Goal: Task Accomplishment & Management: Manage account settings

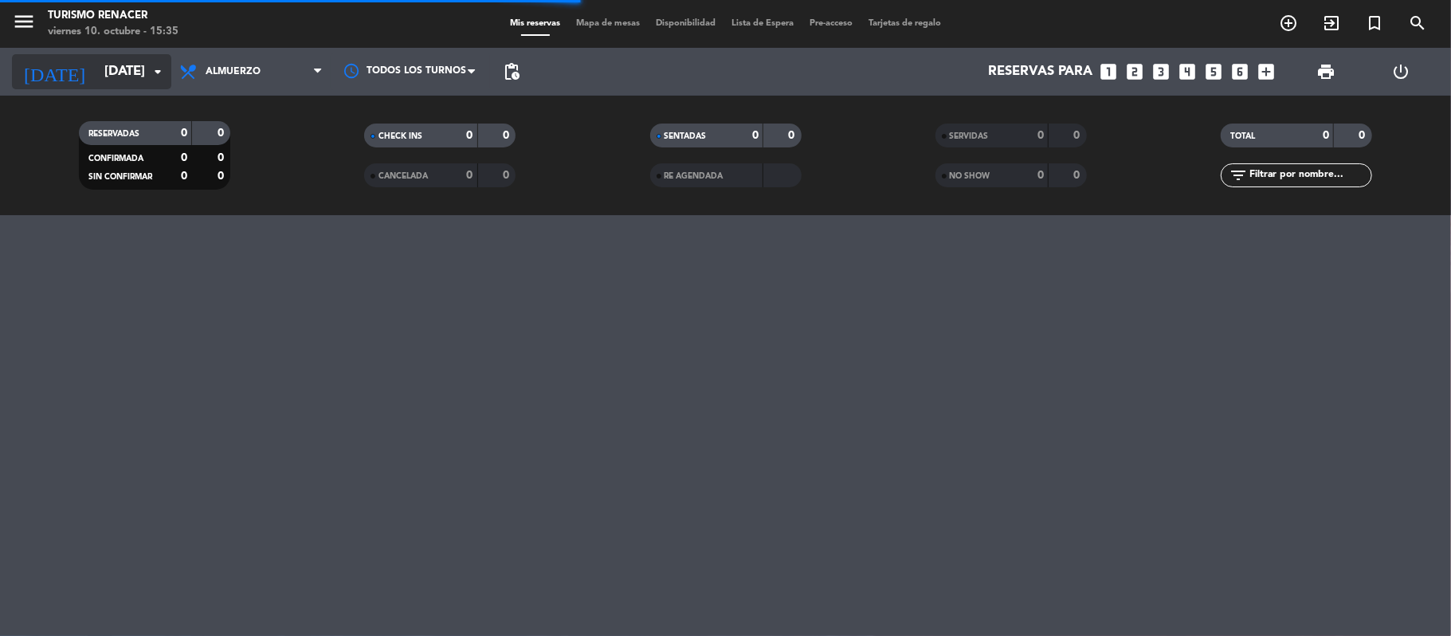
click at [96, 71] on input "[DATE]" at bounding box center [182, 72] width 172 height 31
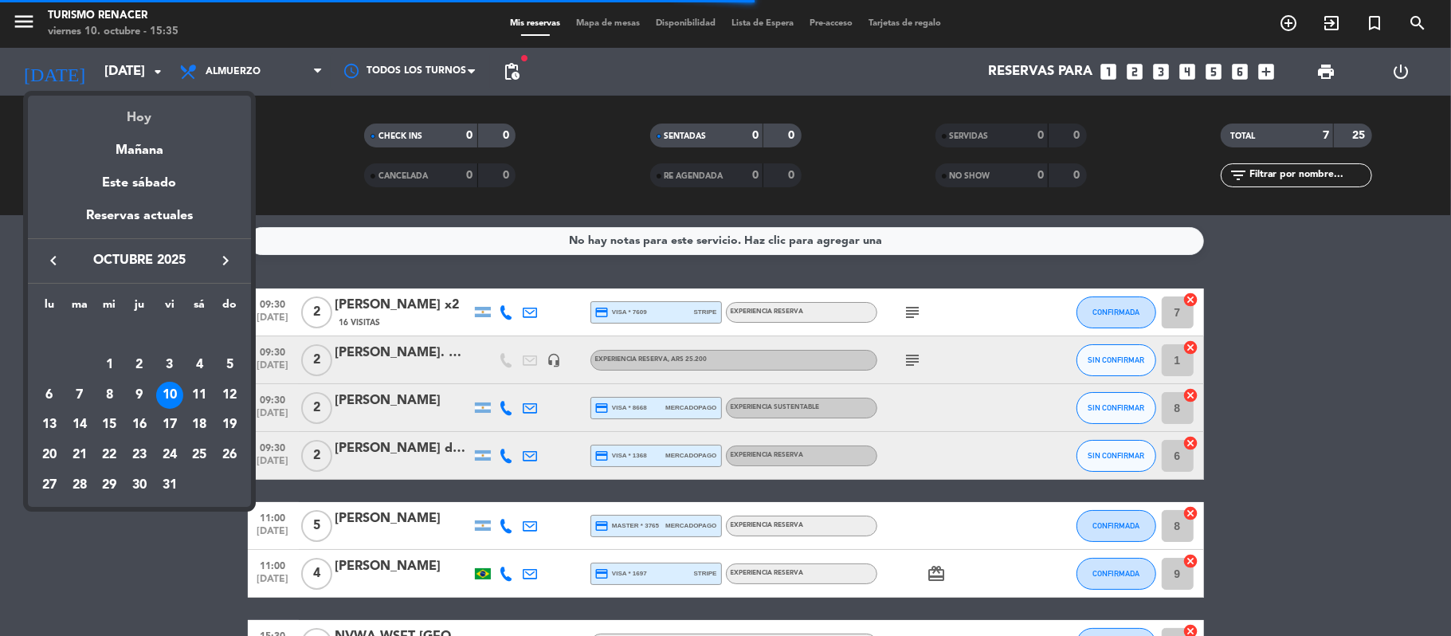
click at [129, 112] on div "Hoy" at bounding box center [139, 112] width 223 height 33
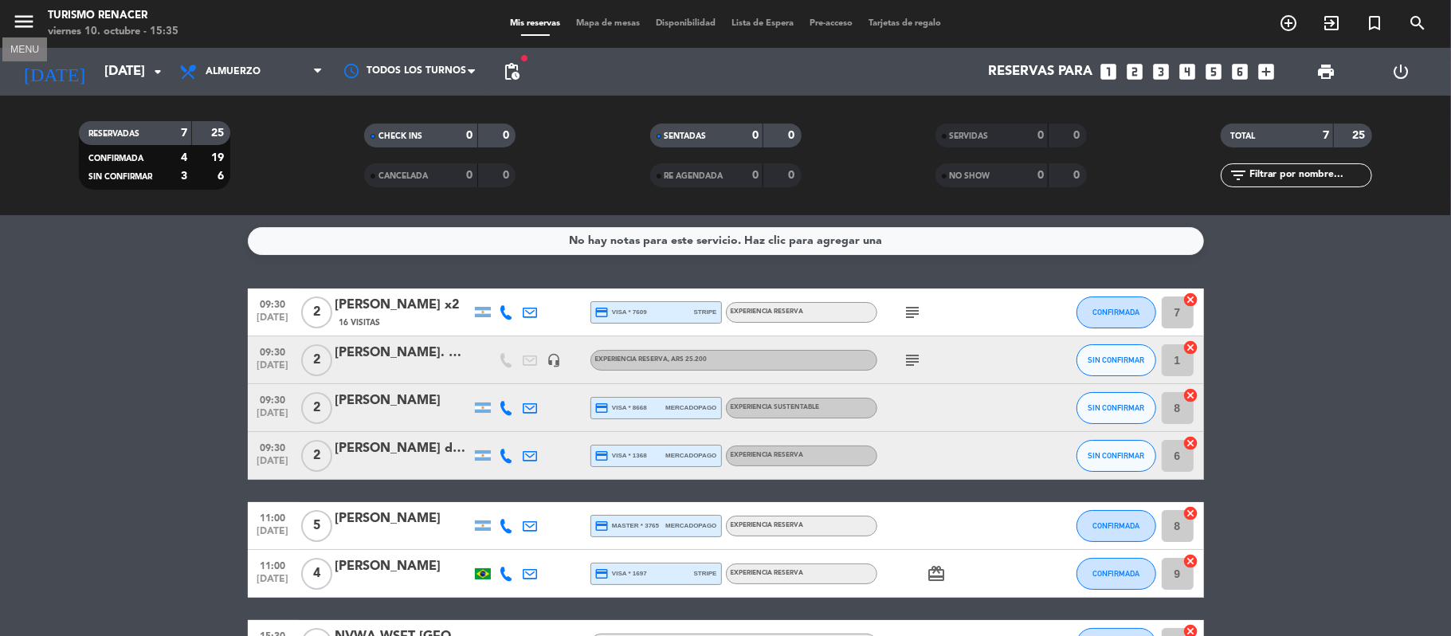
click at [17, 18] on icon "menu" at bounding box center [24, 22] width 24 height 24
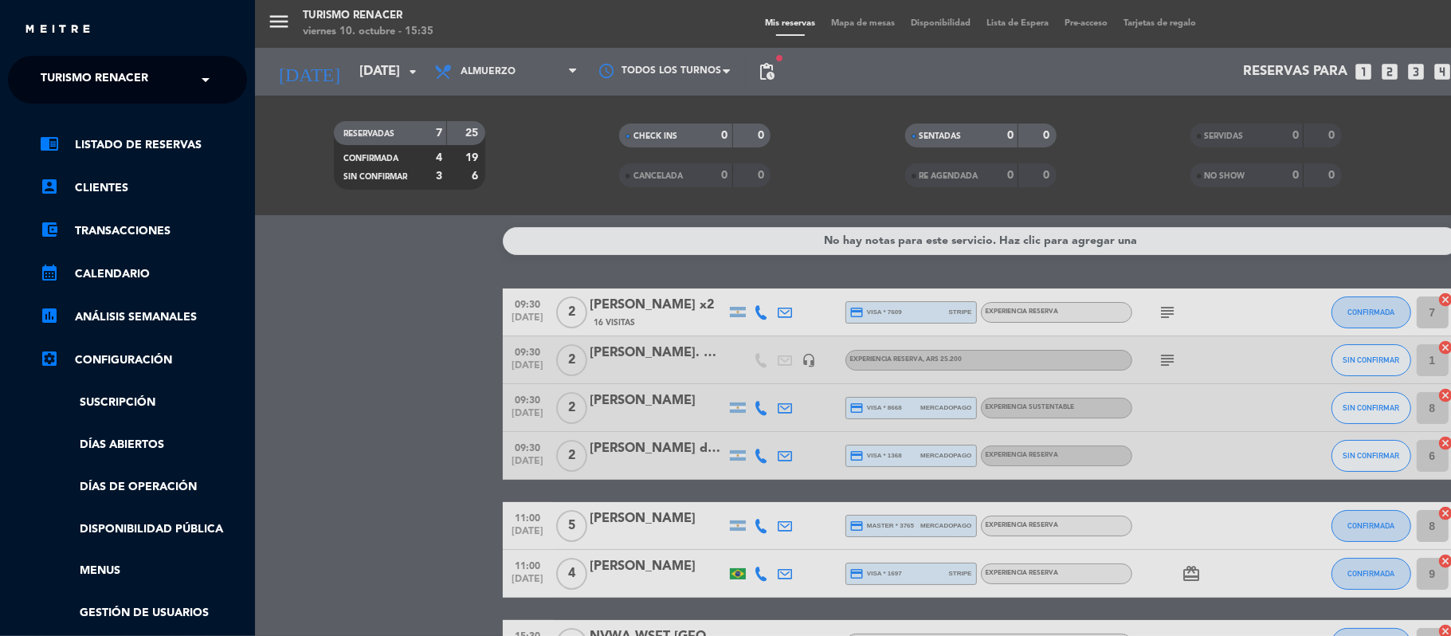
click at [180, 84] on input "text" at bounding box center [129, 80] width 194 height 35
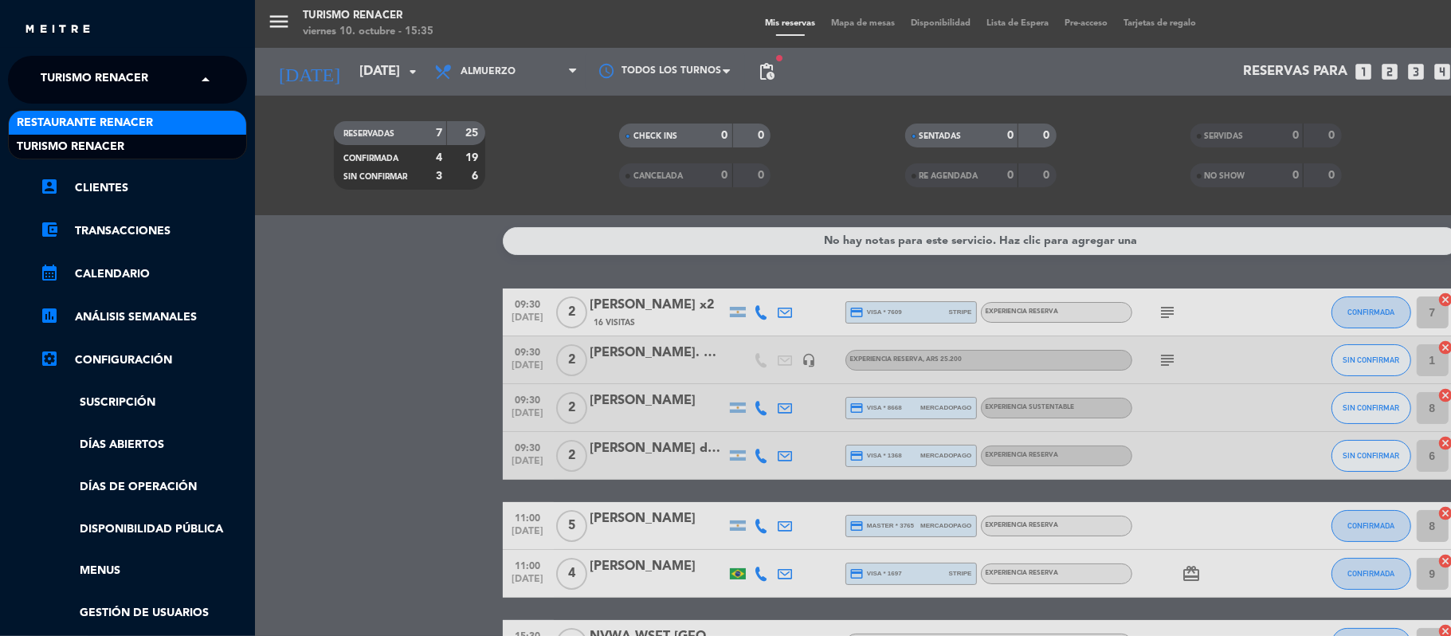
click at [150, 131] on span "Restaurante Renacer" at bounding box center [85, 123] width 136 height 18
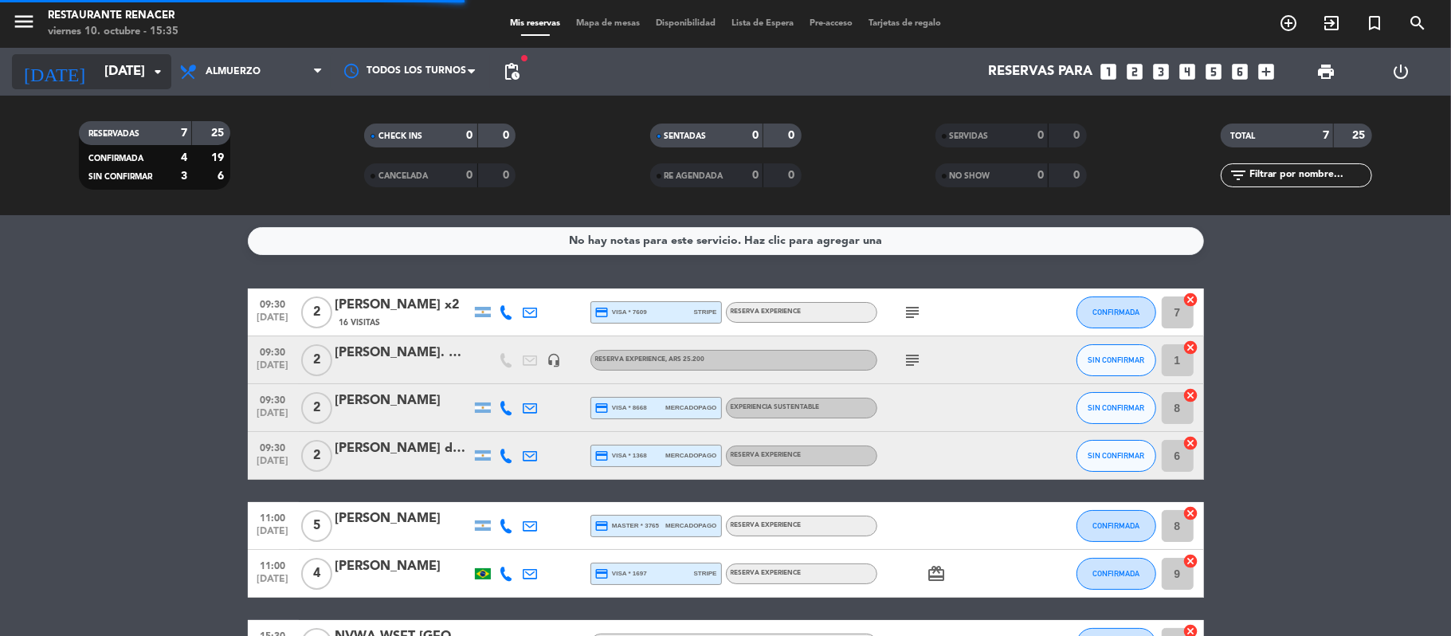
click at [145, 83] on input "[DATE]" at bounding box center [182, 72] width 172 height 31
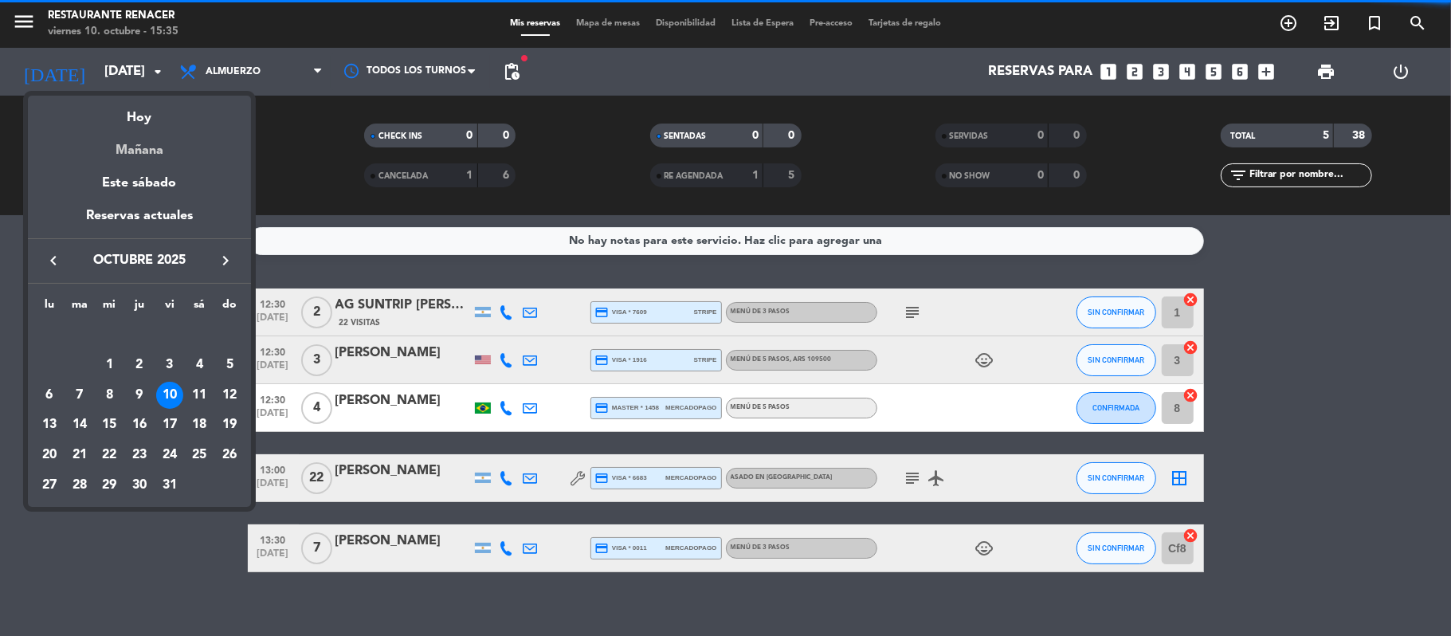
click at [151, 151] on div "Mañana" at bounding box center [139, 144] width 223 height 33
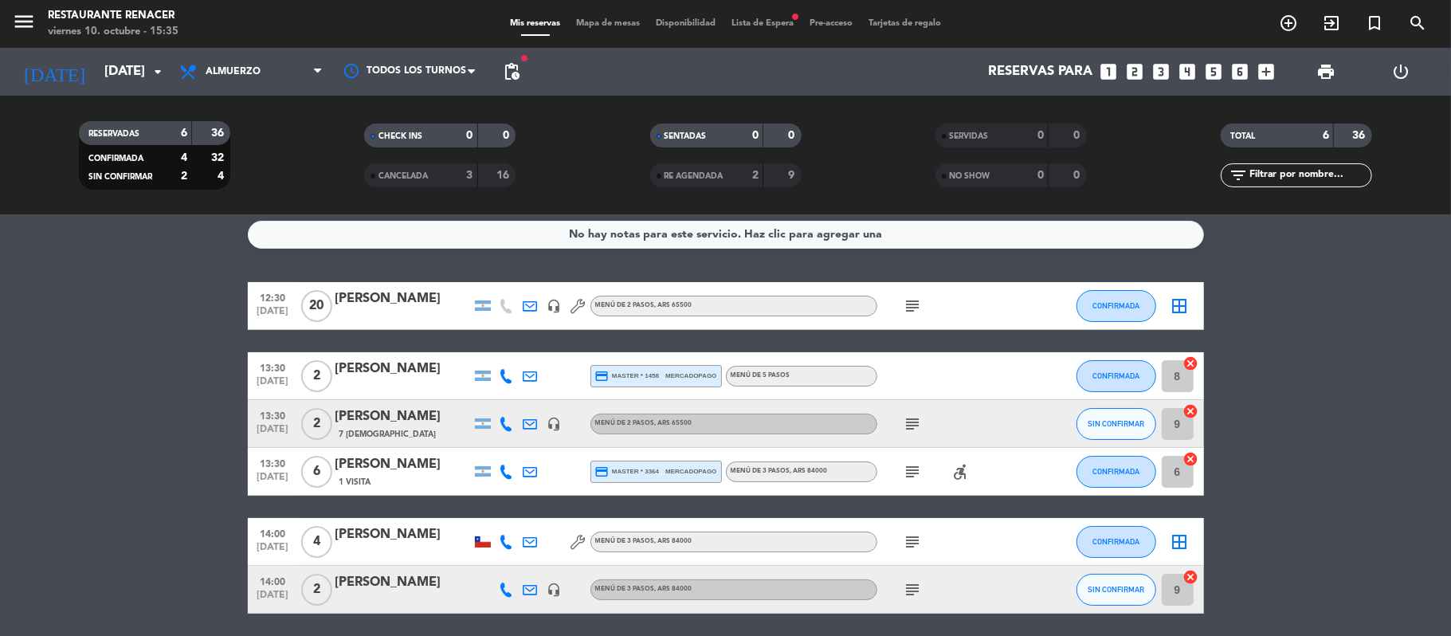
scroll to position [14, 0]
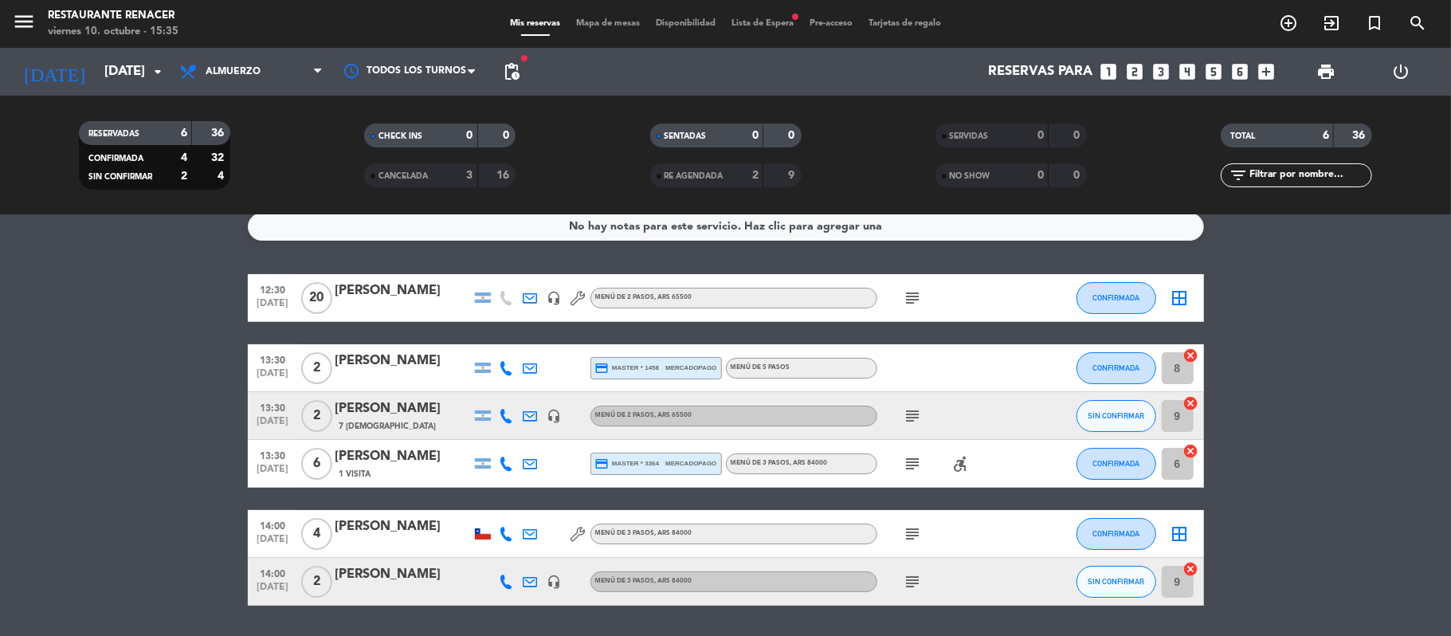
click at [893, 288] on div "subject" at bounding box center [949, 297] width 143 height 47
click at [907, 293] on icon "subject" at bounding box center [913, 298] width 19 height 19
click at [915, 457] on icon "subject" at bounding box center [913, 463] width 19 height 19
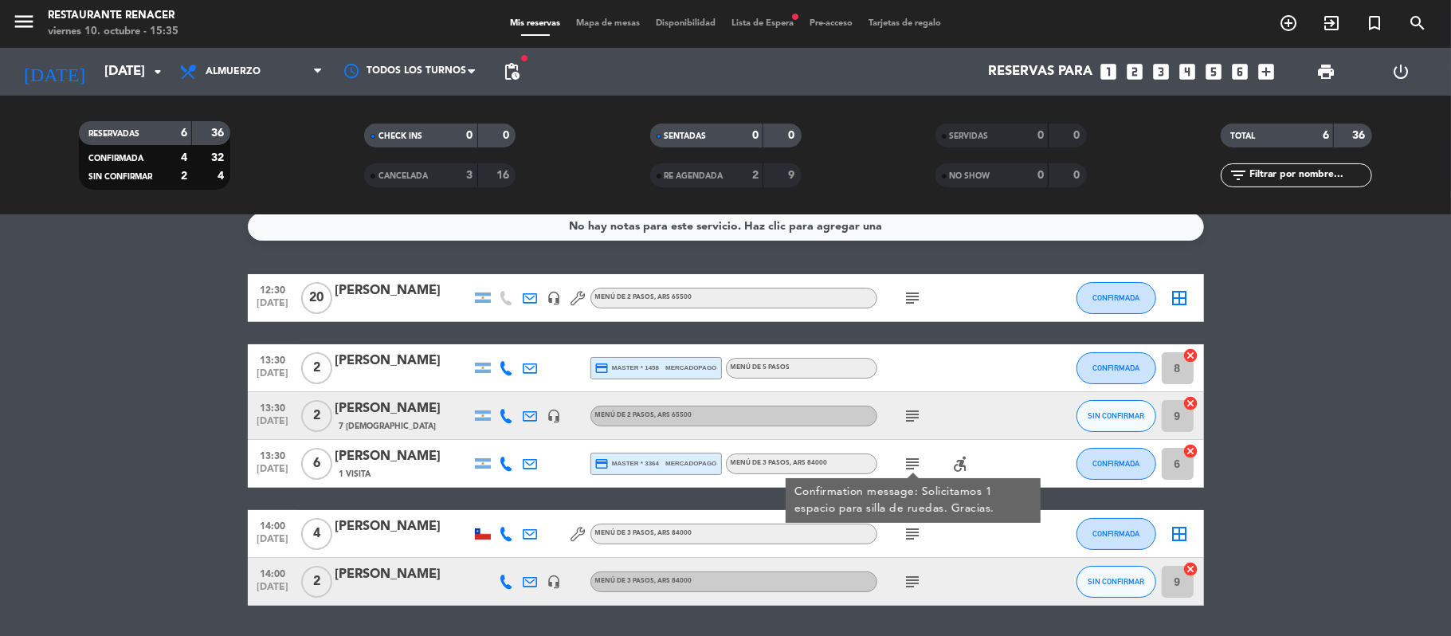
click at [915, 457] on icon "subject" at bounding box center [913, 463] width 19 height 19
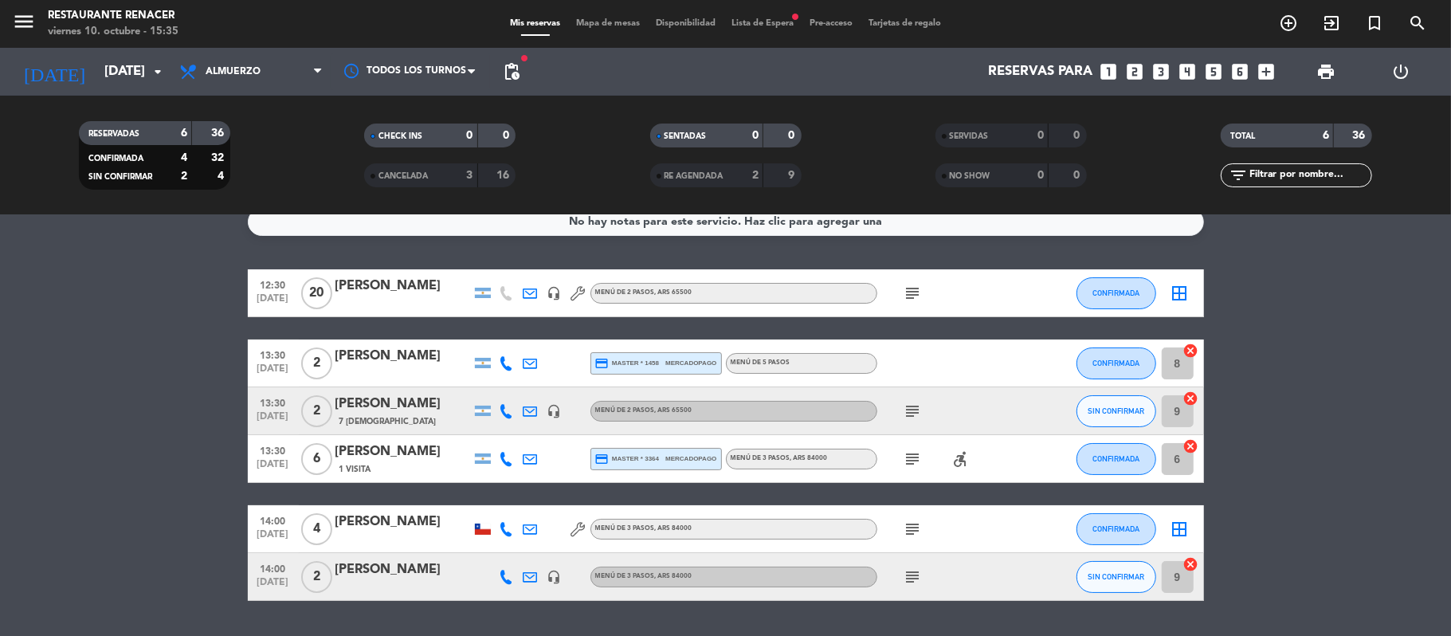
scroll to position [20, 0]
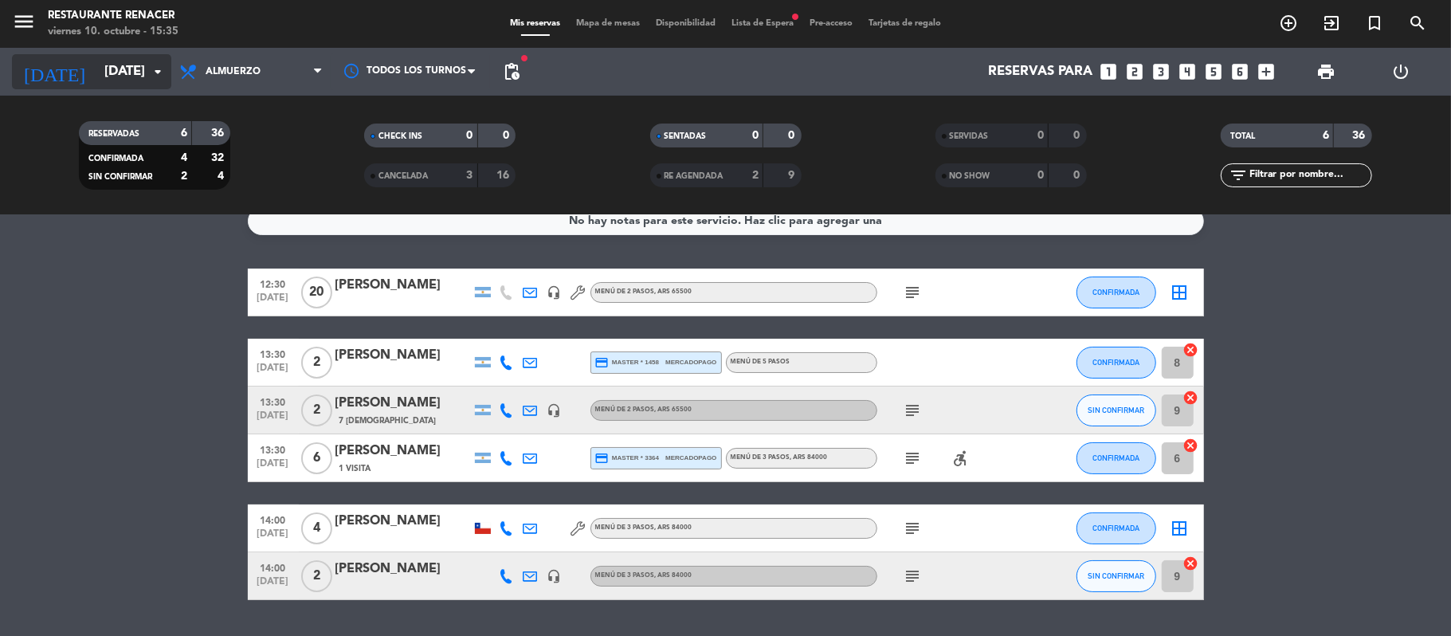
click at [125, 72] on input "[DATE]" at bounding box center [182, 72] width 172 height 31
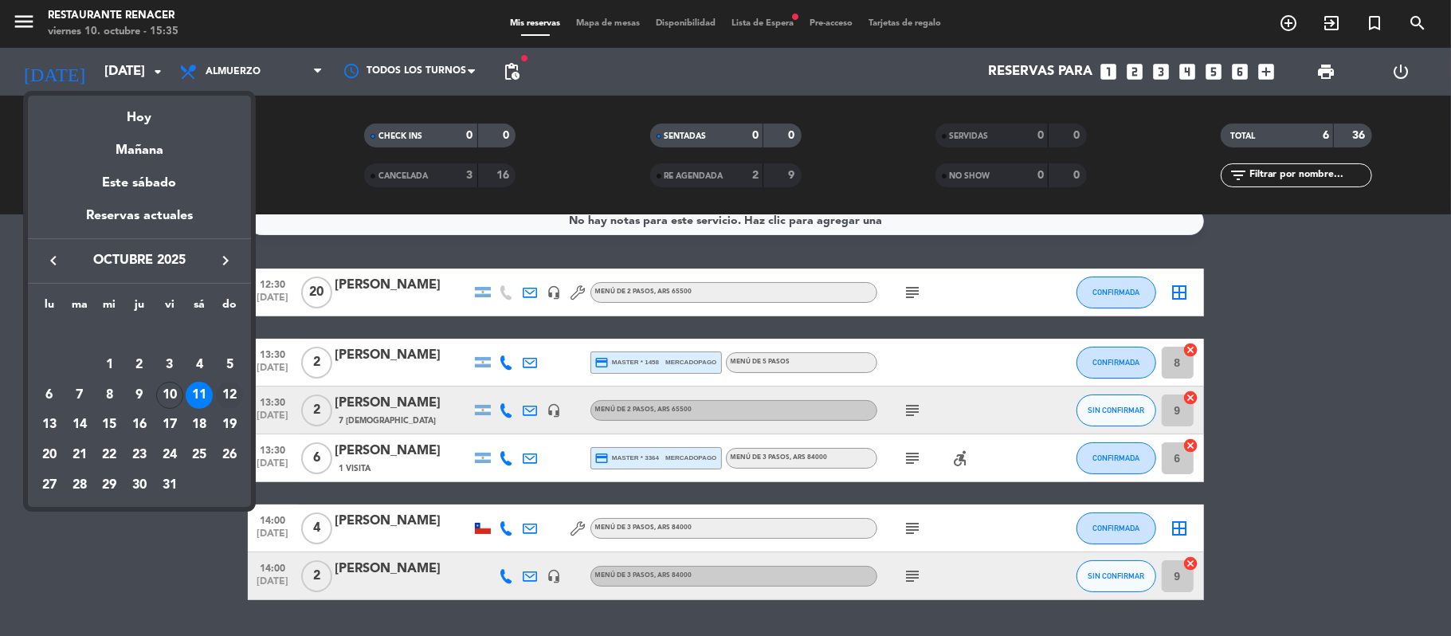
click at [233, 393] on div "12" at bounding box center [229, 395] width 27 height 27
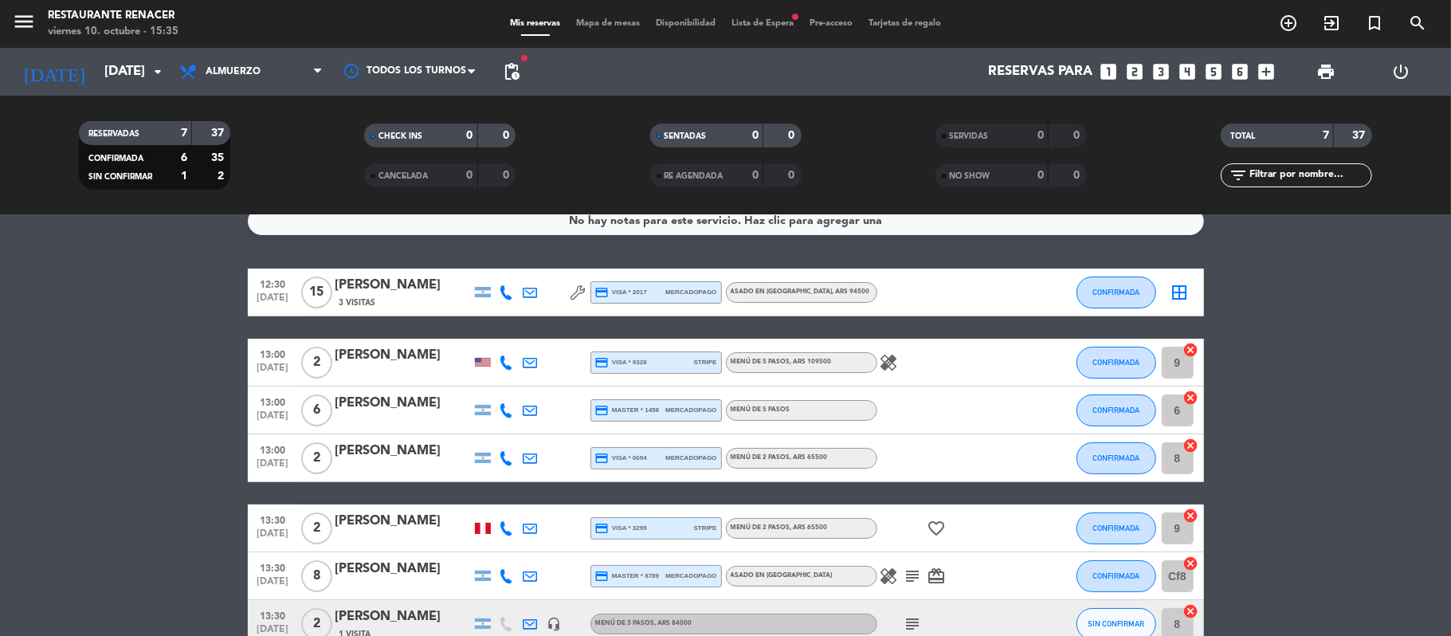
click at [508, 295] on icon at bounding box center [507, 292] width 14 height 14
click at [536, 296] on icon at bounding box center [531, 292] width 14 height 14
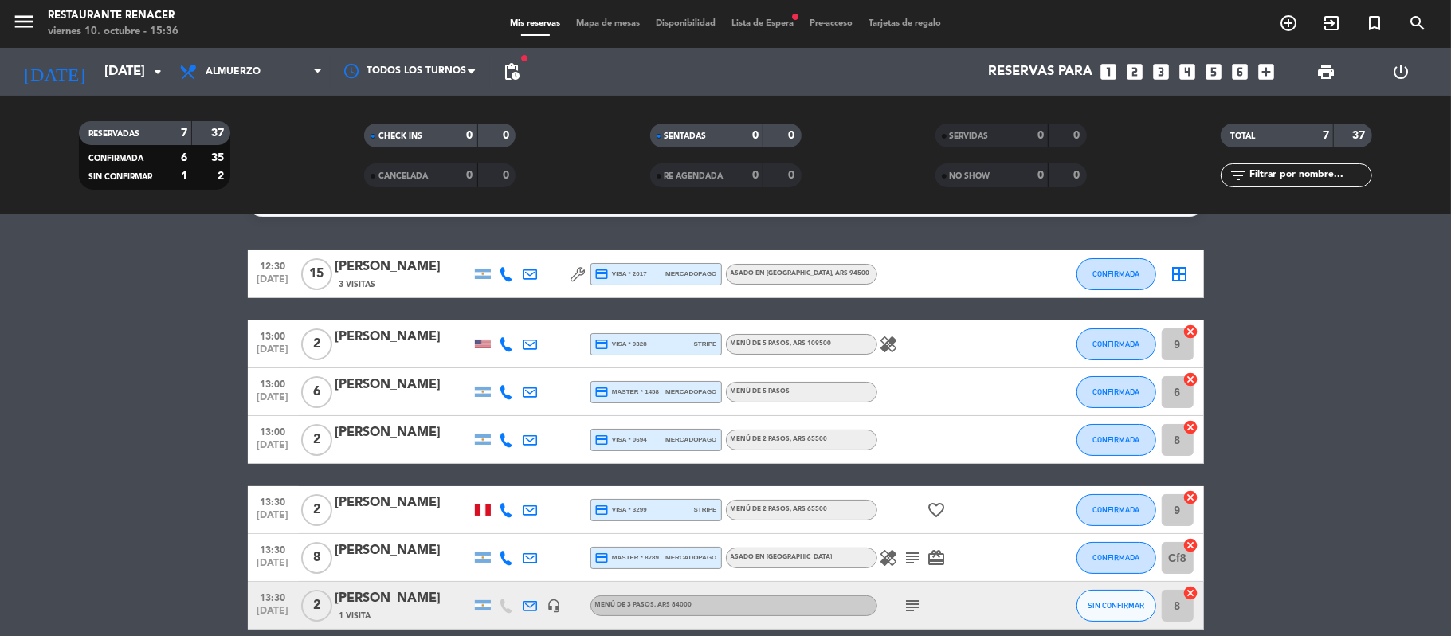
scroll to position [39, 0]
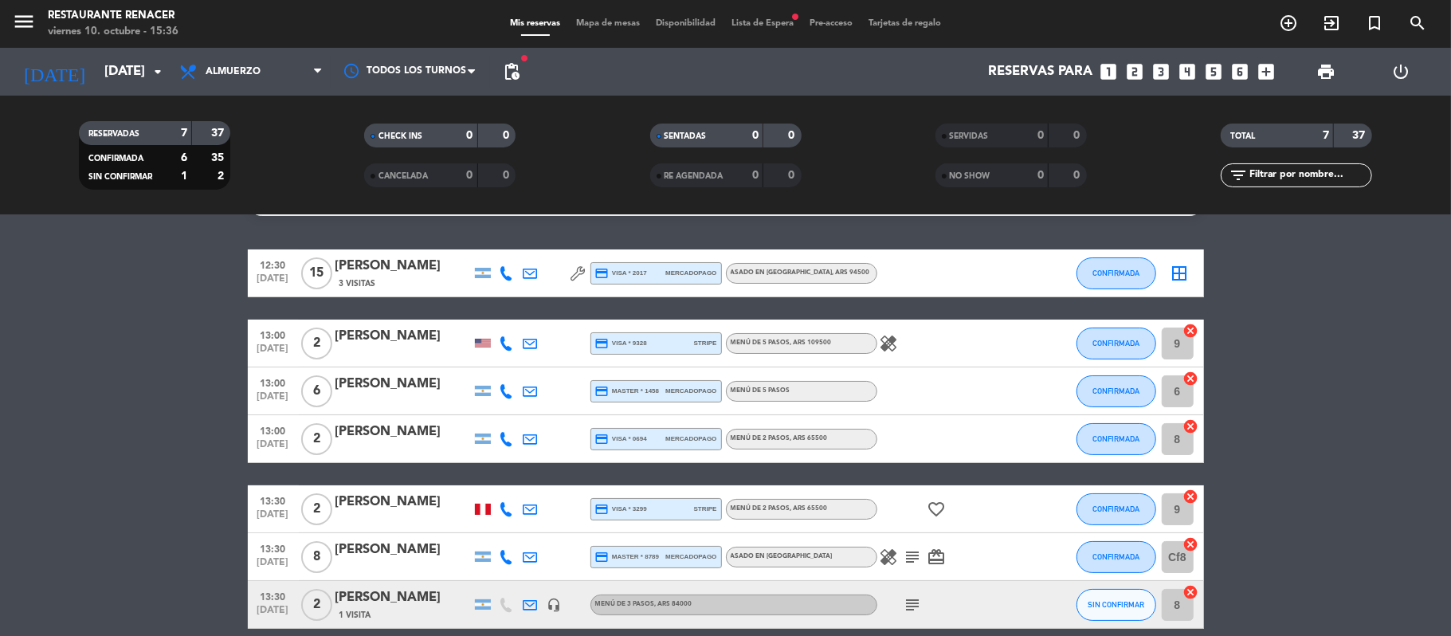
click at [915, 558] on icon "subject" at bounding box center [913, 557] width 19 height 19
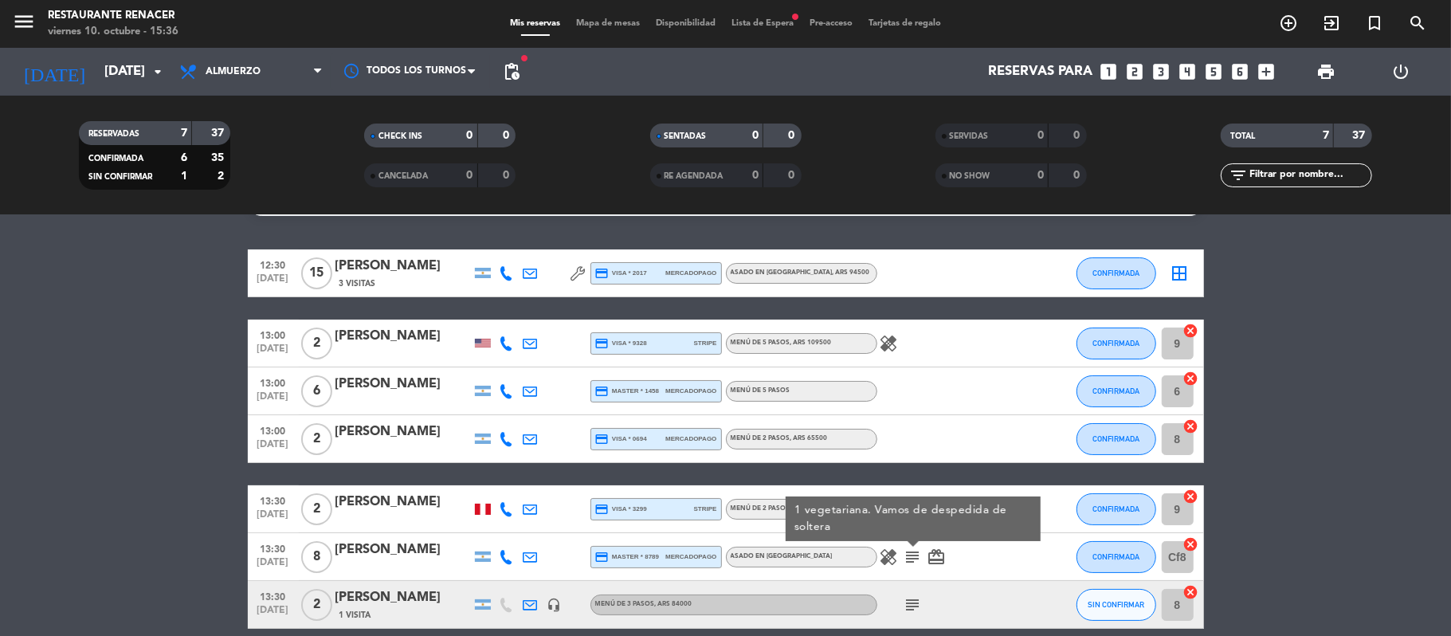
click at [915, 558] on icon "subject" at bounding box center [913, 557] width 19 height 19
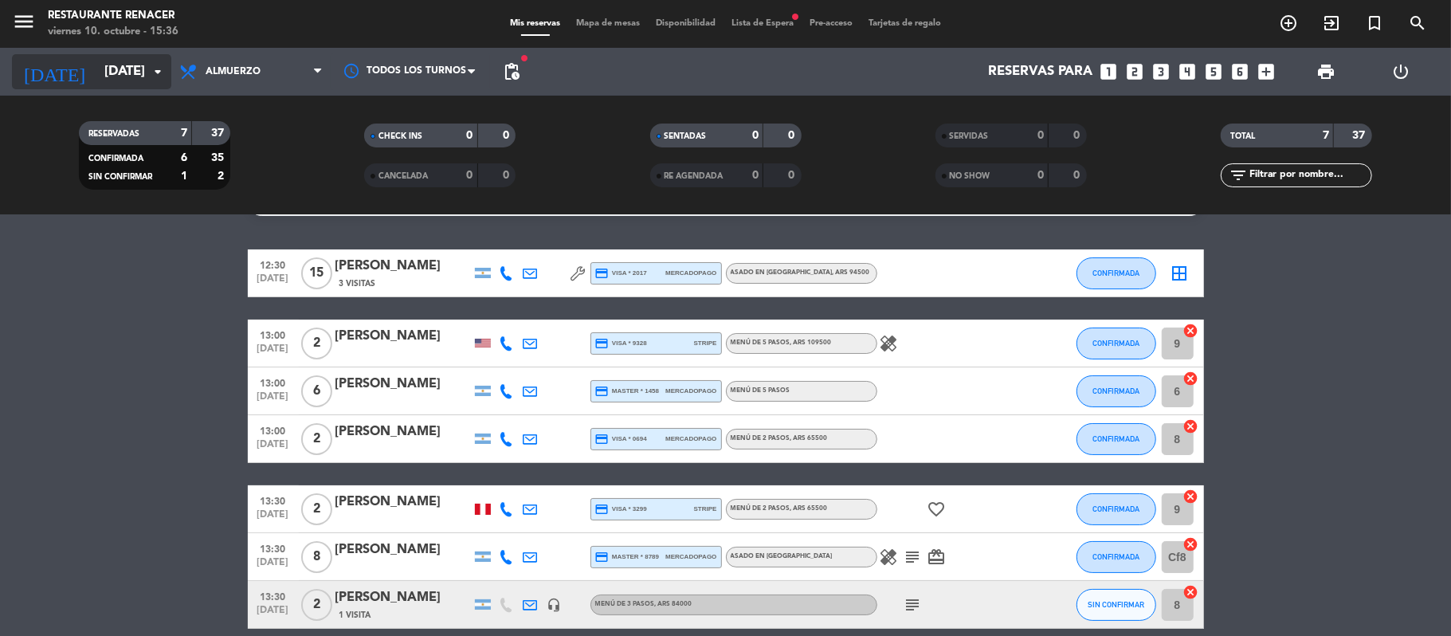
click at [135, 75] on input "[DATE]" at bounding box center [182, 72] width 172 height 31
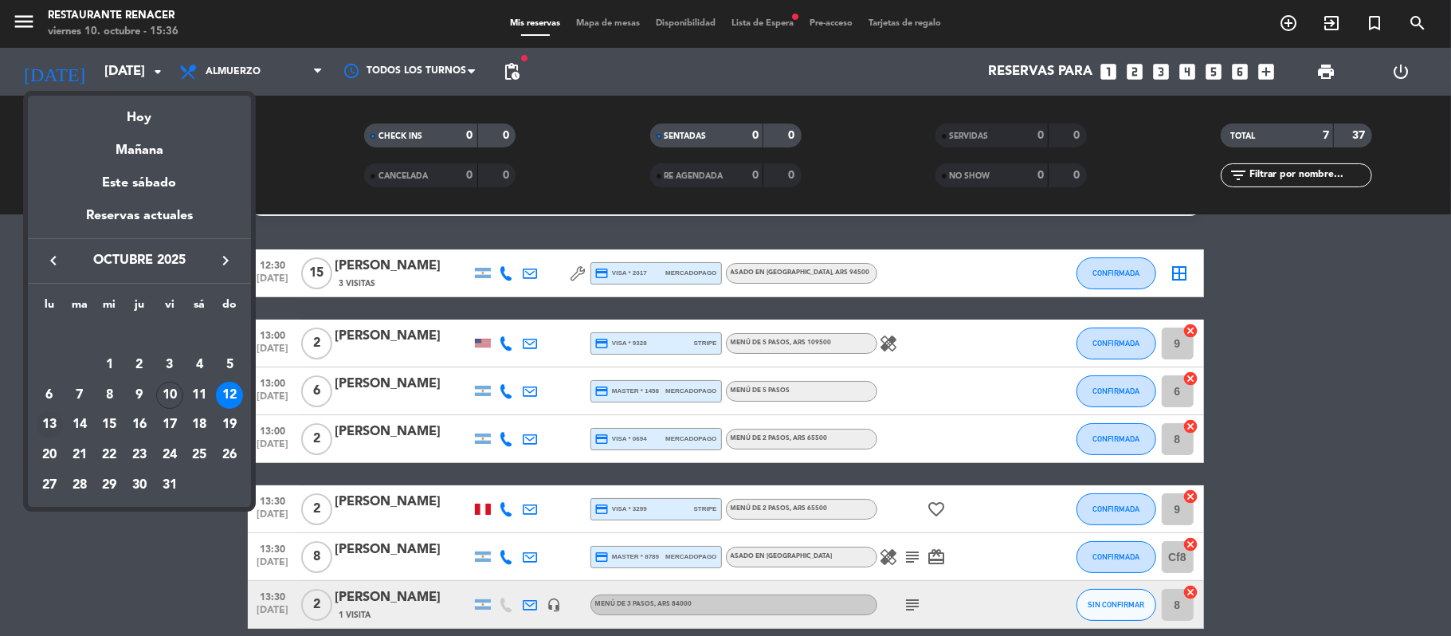
click at [37, 429] on div "13" at bounding box center [49, 424] width 27 height 27
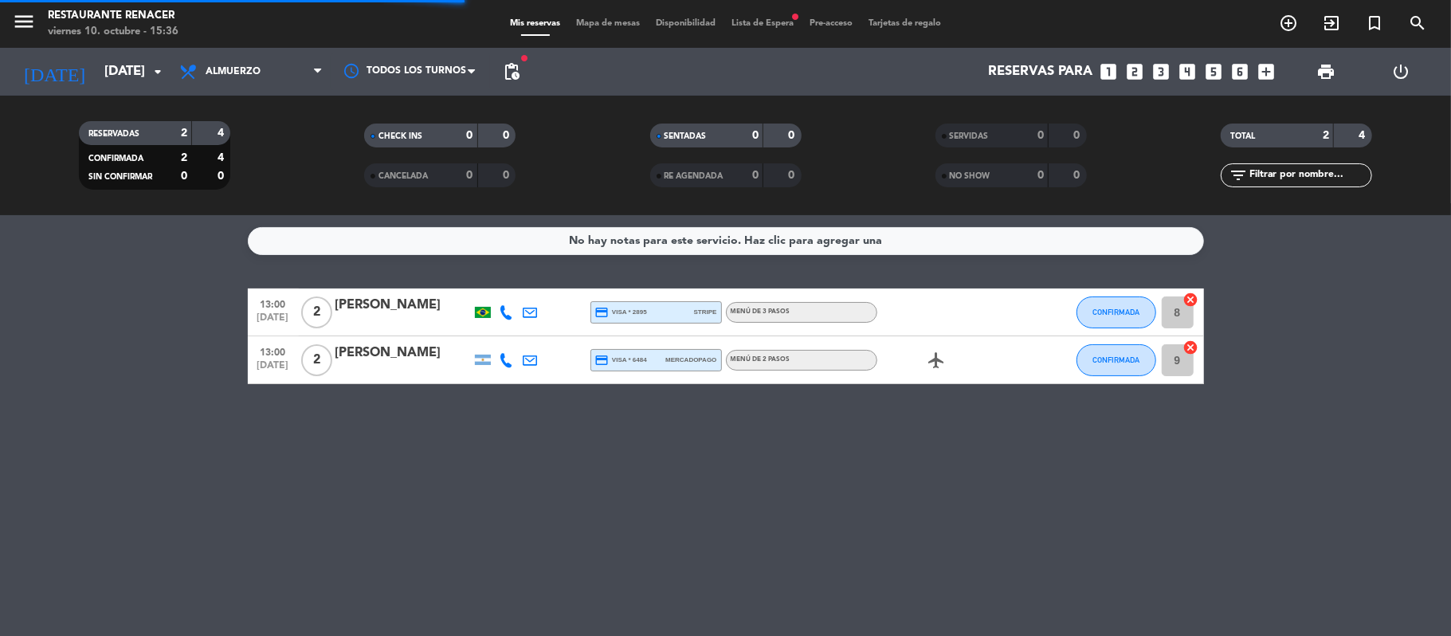
scroll to position [0, 0]
click at [145, 77] on input "[DATE]" at bounding box center [182, 72] width 172 height 31
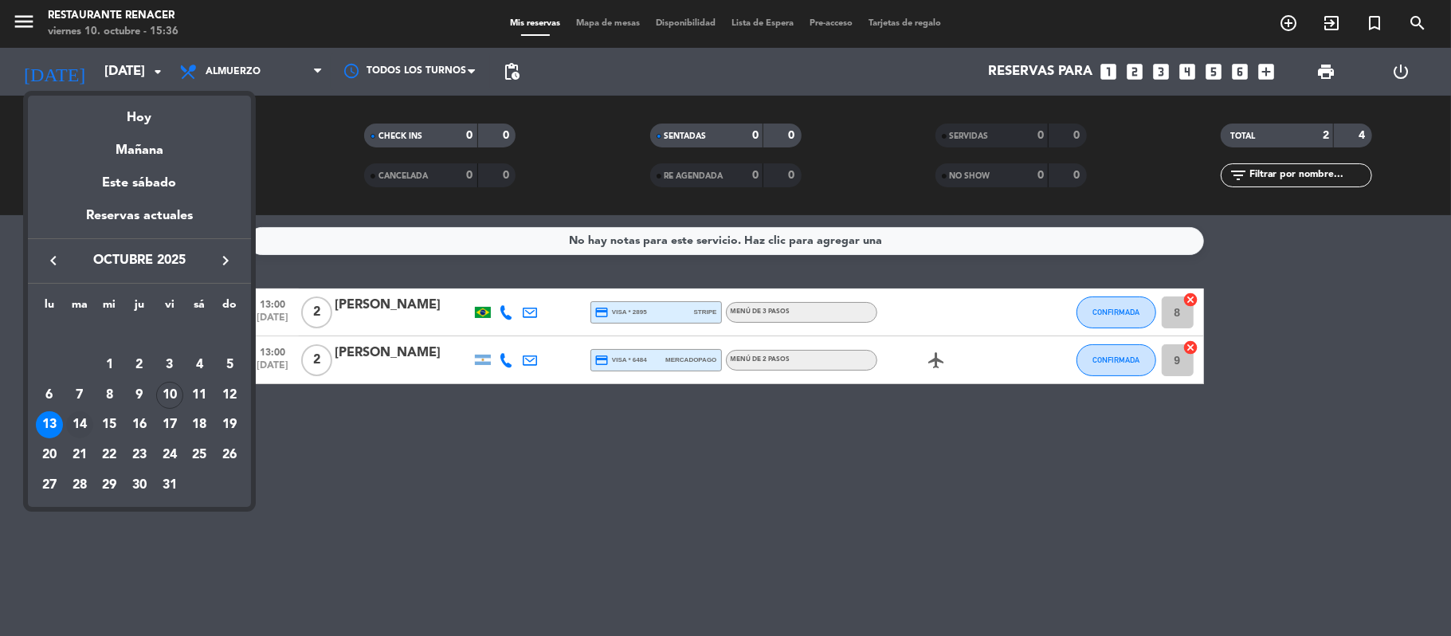
click at [84, 422] on div "14" at bounding box center [79, 424] width 27 height 27
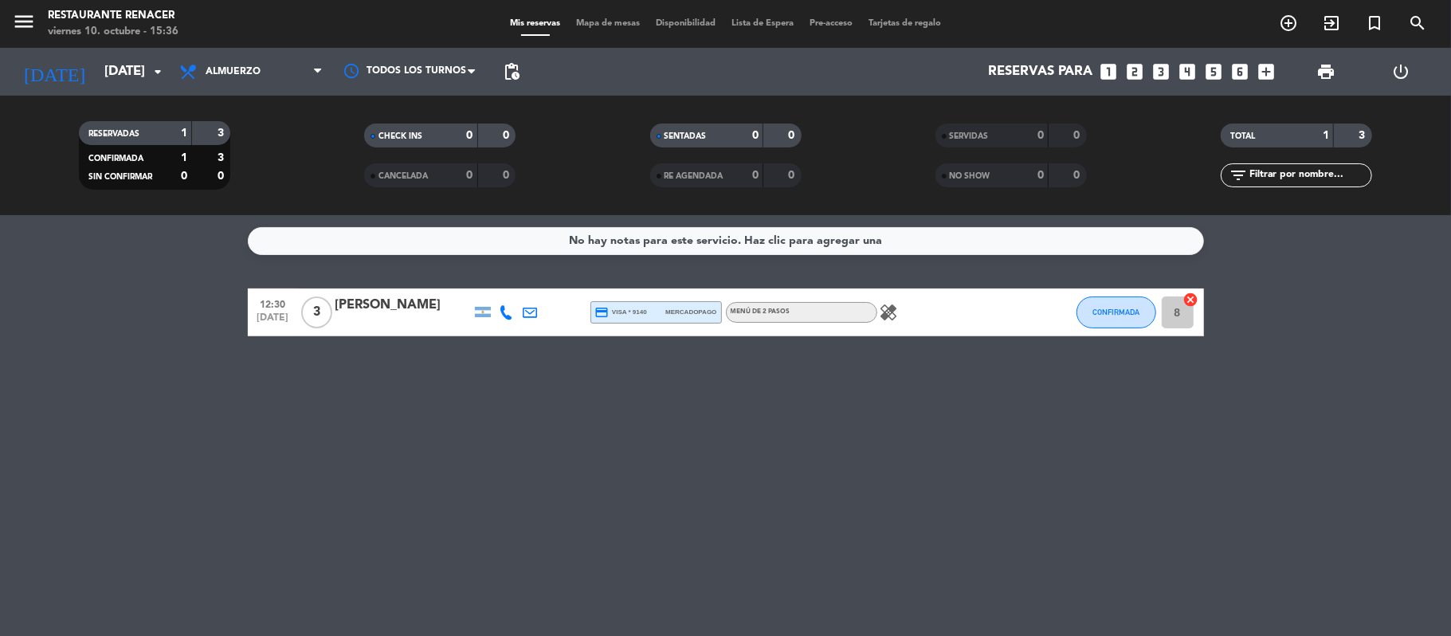
click at [140, 49] on div "[DATE] [DATE] arrow_drop_down" at bounding box center [91, 72] width 159 height 48
click at [134, 73] on input "[DATE]" at bounding box center [182, 72] width 172 height 31
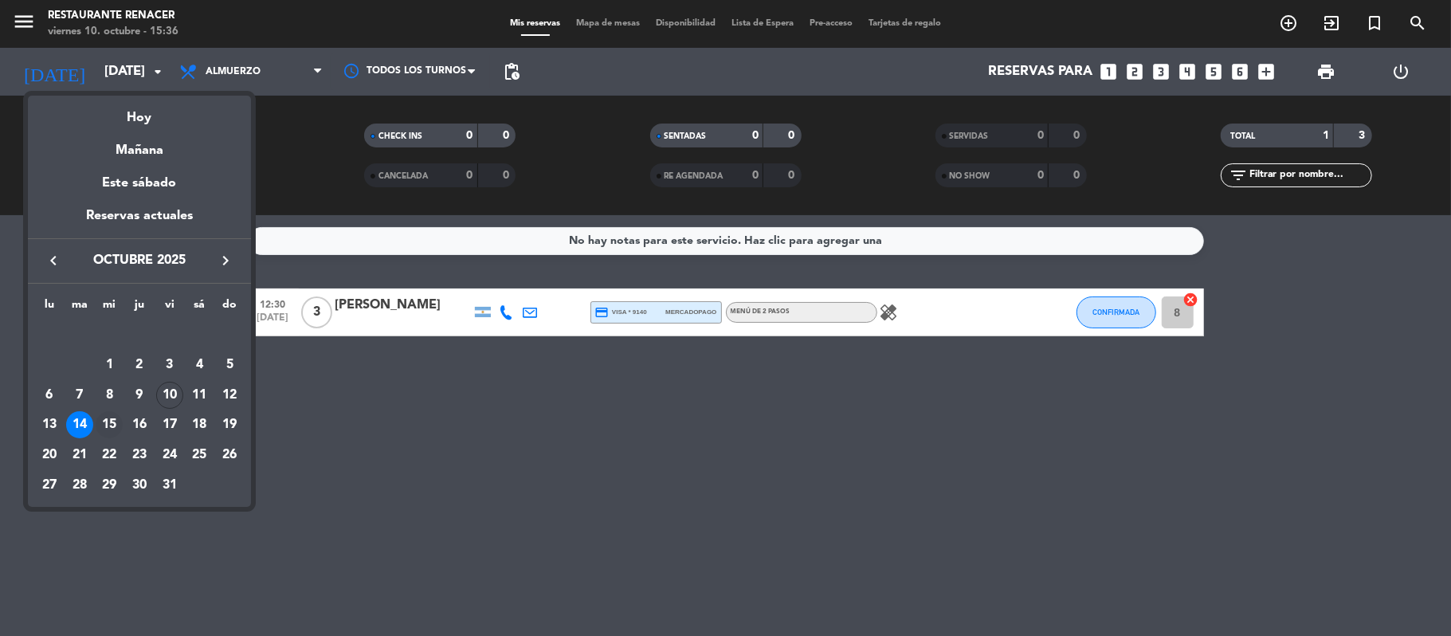
click at [102, 419] on div "15" at bounding box center [109, 424] width 27 height 27
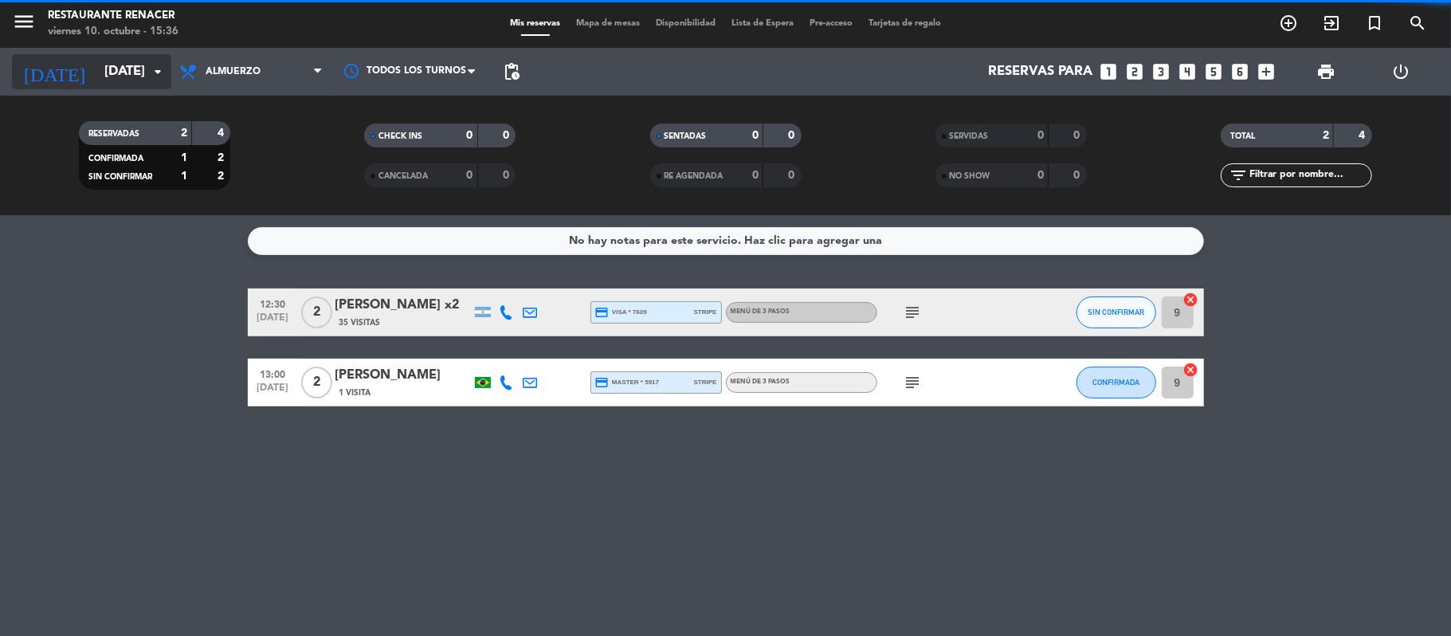
click at [105, 57] on input "[DATE]" at bounding box center [182, 72] width 172 height 31
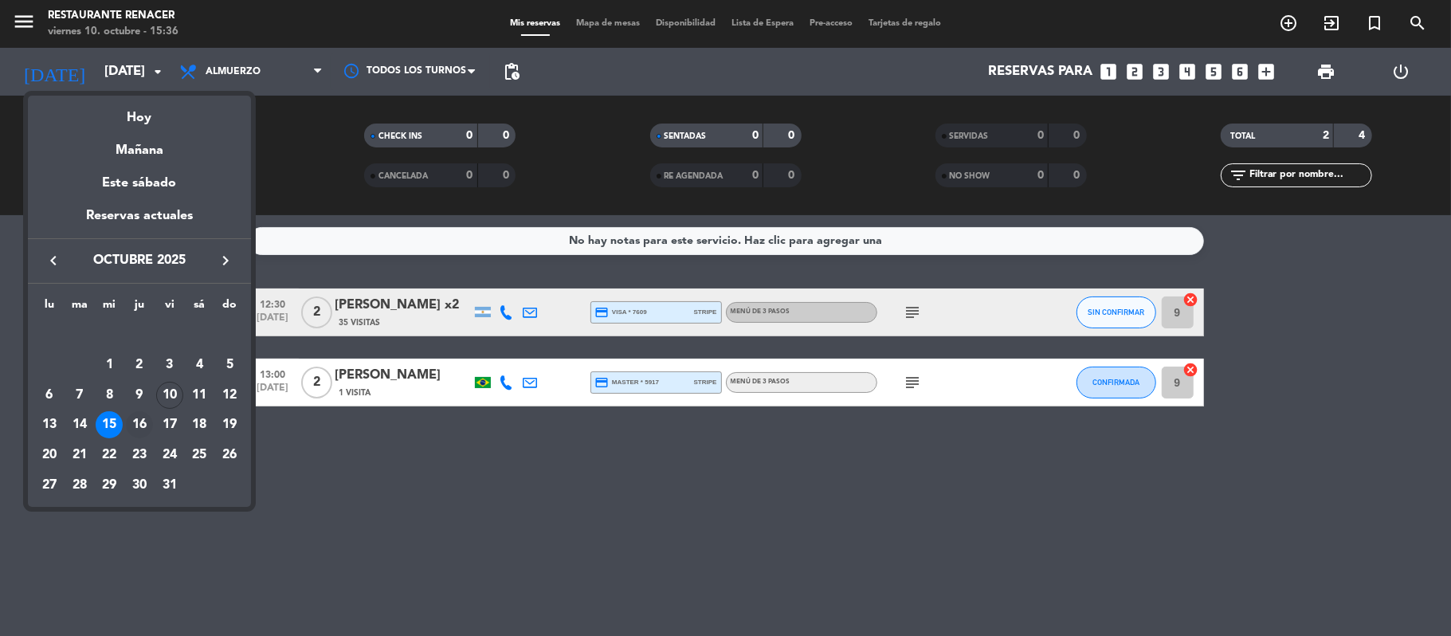
click at [145, 416] on div "16" at bounding box center [139, 424] width 27 height 27
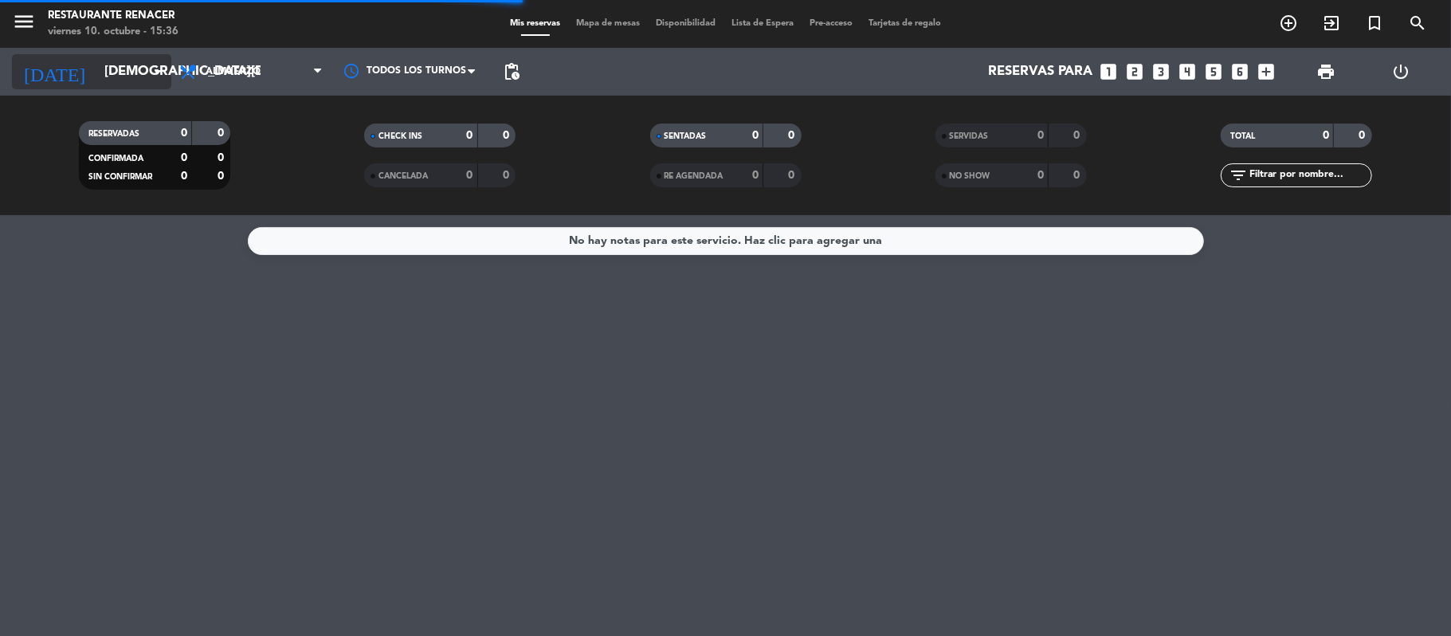
click at [144, 71] on input "[DEMOGRAPHIC_DATA][DATE]" at bounding box center [182, 72] width 172 height 31
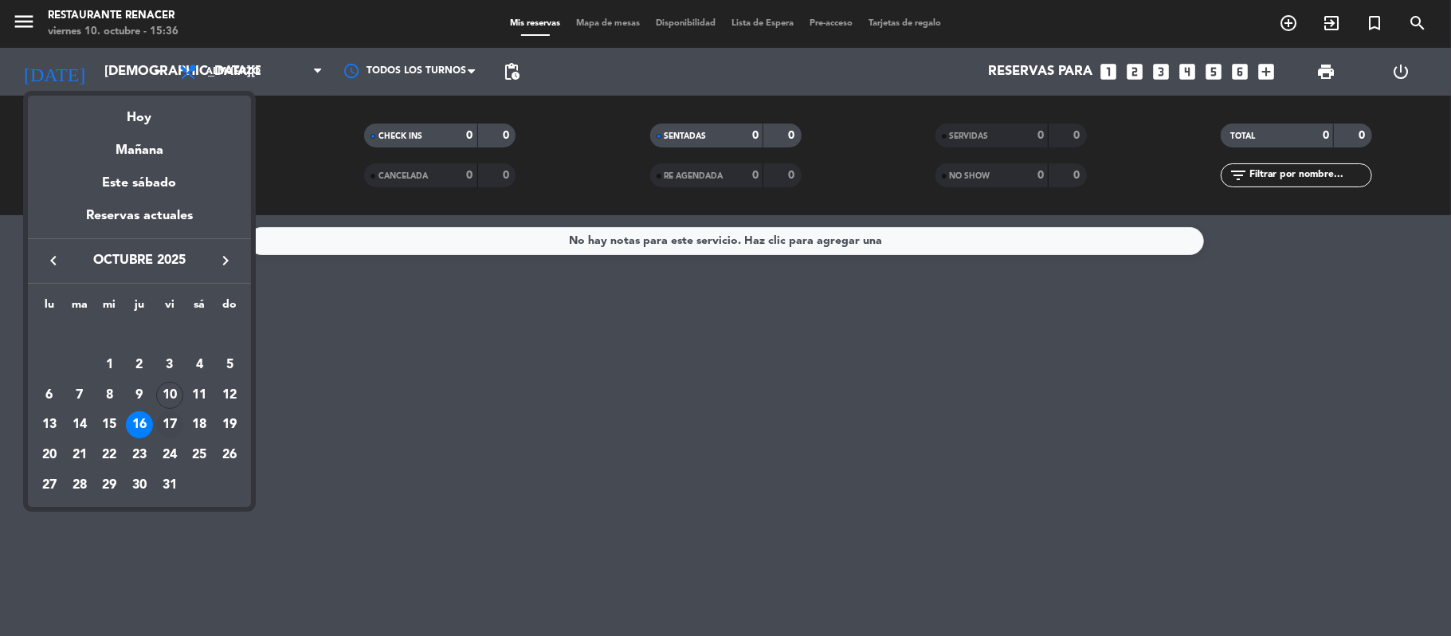
click at [173, 426] on div "17" at bounding box center [169, 424] width 27 height 27
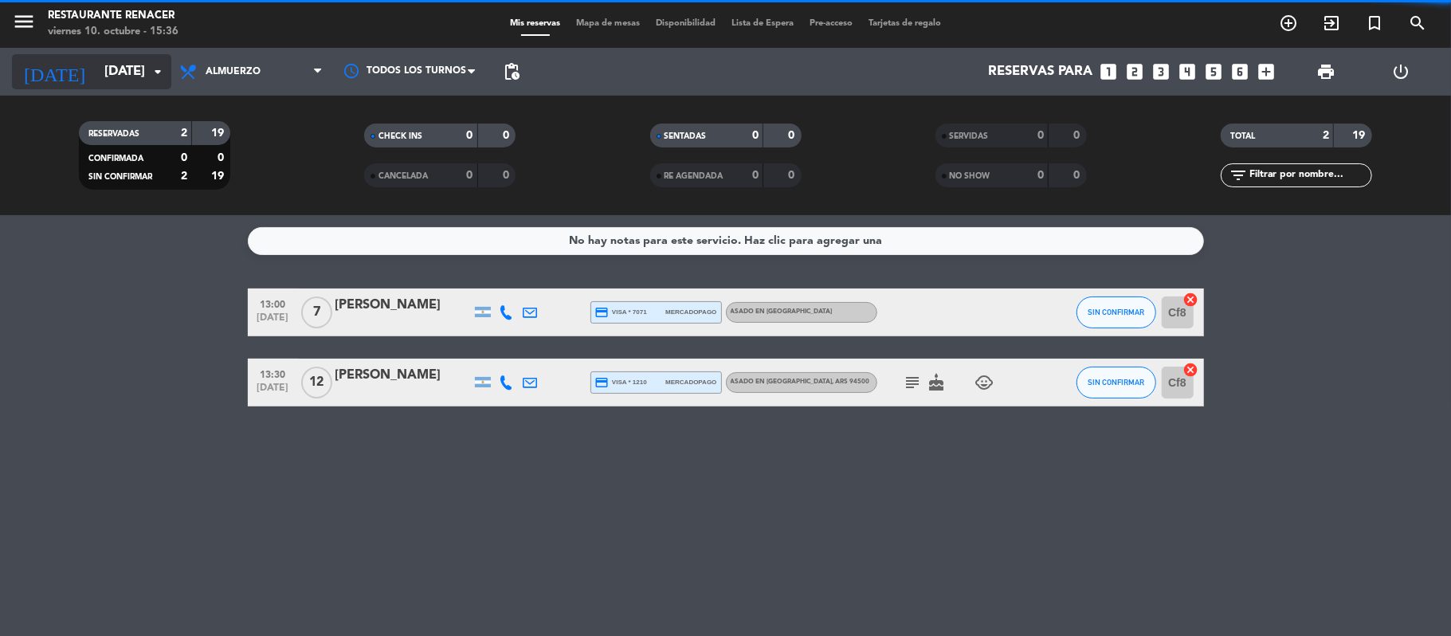
click at [122, 74] on input "[DATE]" at bounding box center [182, 72] width 172 height 31
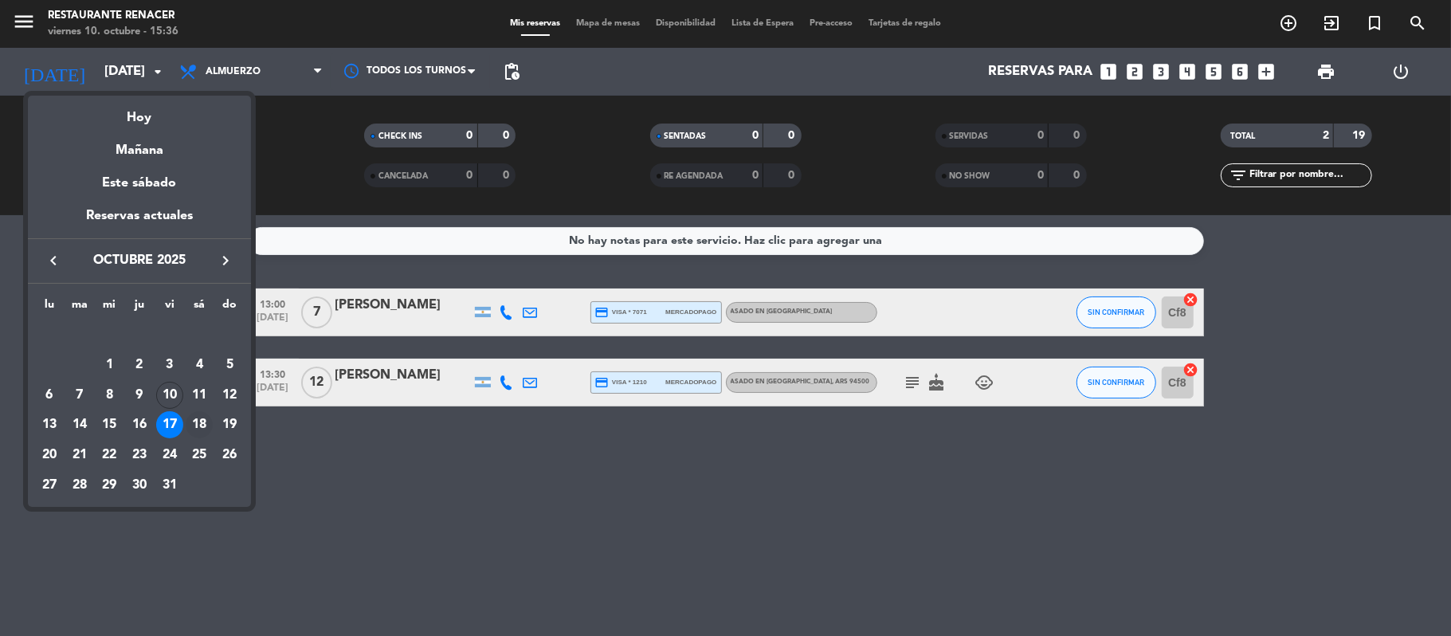
click at [202, 429] on div "18" at bounding box center [199, 424] width 27 height 27
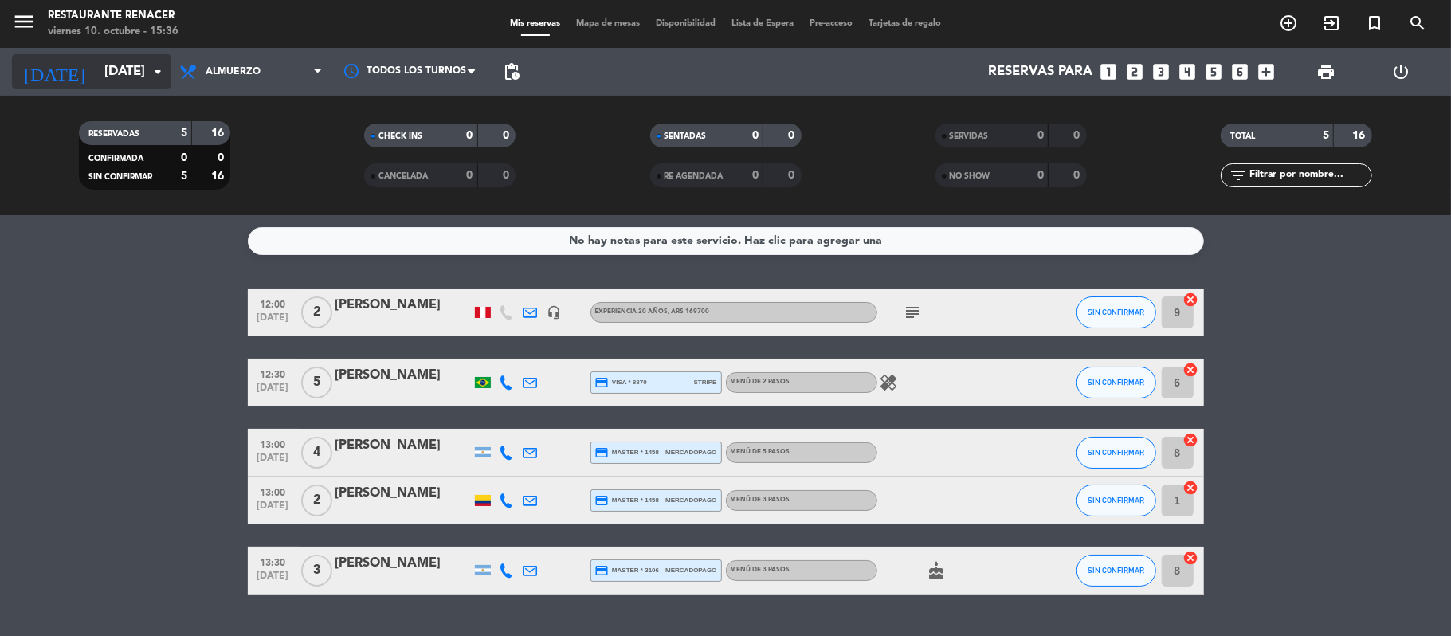
click at [142, 80] on input "[DATE]" at bounding box center [182, 72] width 172 height 31
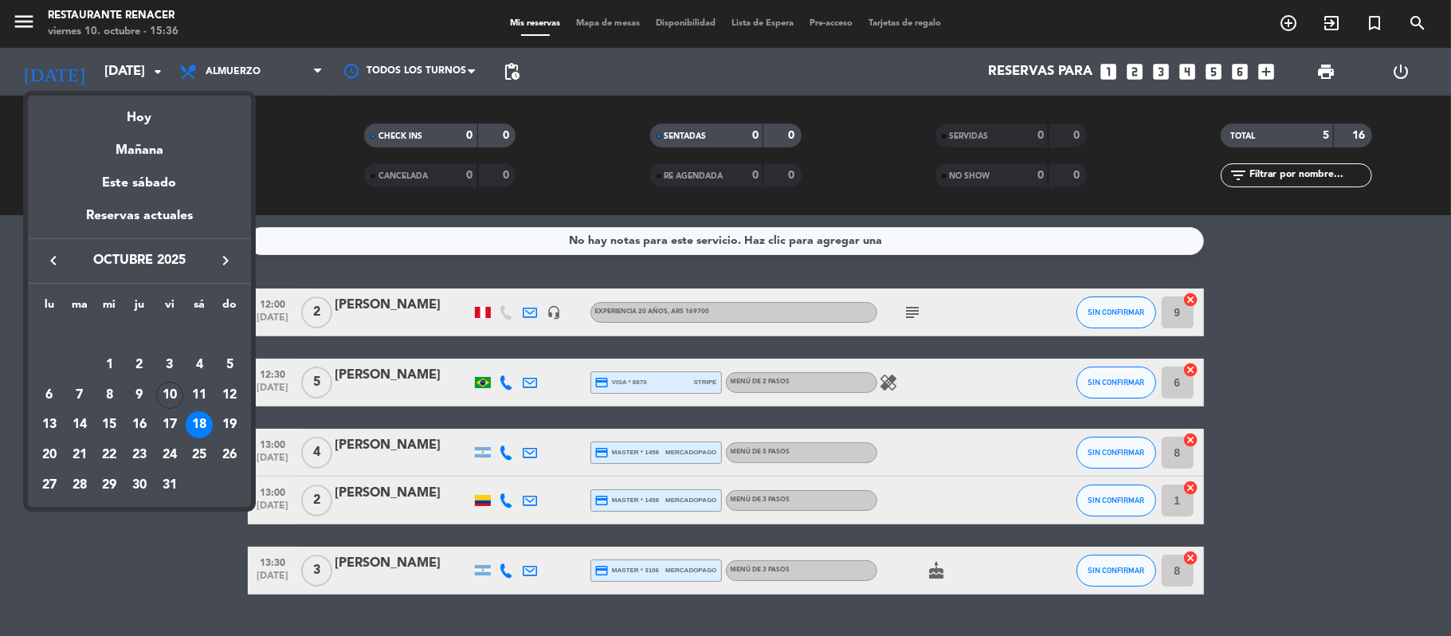
click at [906, 309] on div at bounding box center [725, 318] width 1451 height 636
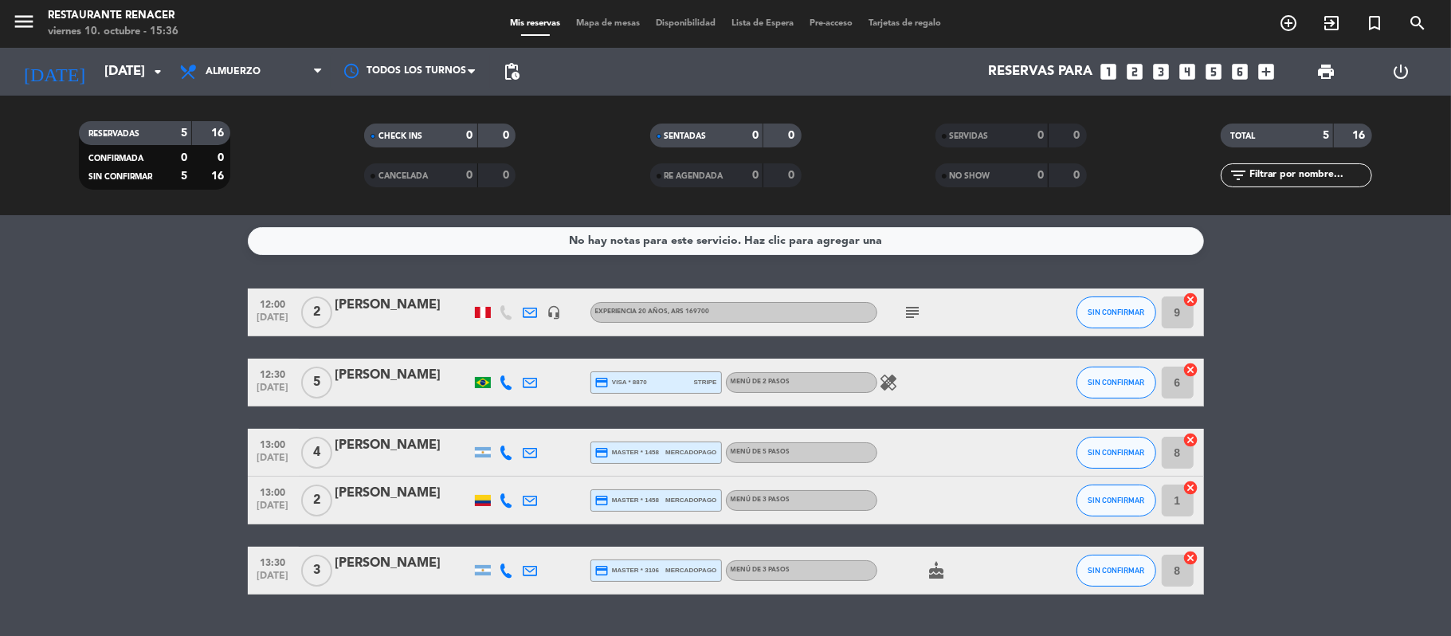
click at [906, 309] on icon "subject" at bounding box center [913, 312] width 19 height 19
click at [166, 77] on icon "arrow_drop_down" at bounding box center [157, 71] width 19 height 19
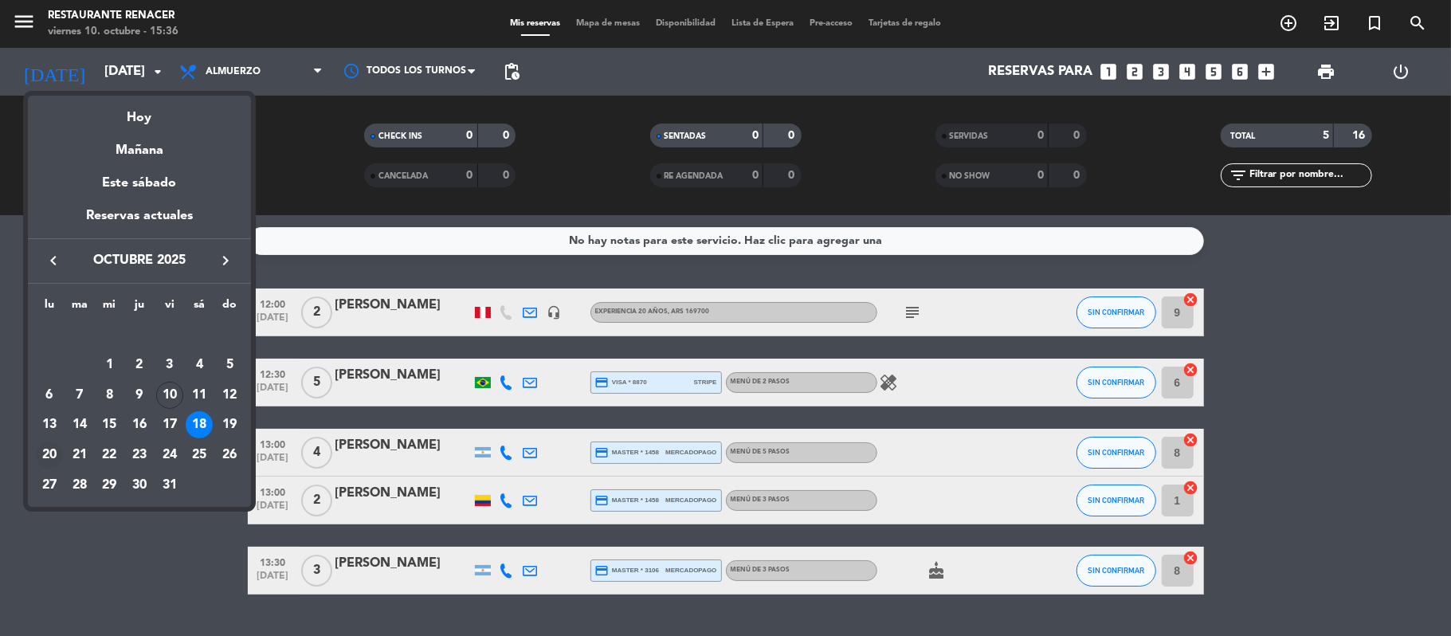
click at [49, 462] on div "20" at bounding box center [49, 455] width 27 height 27
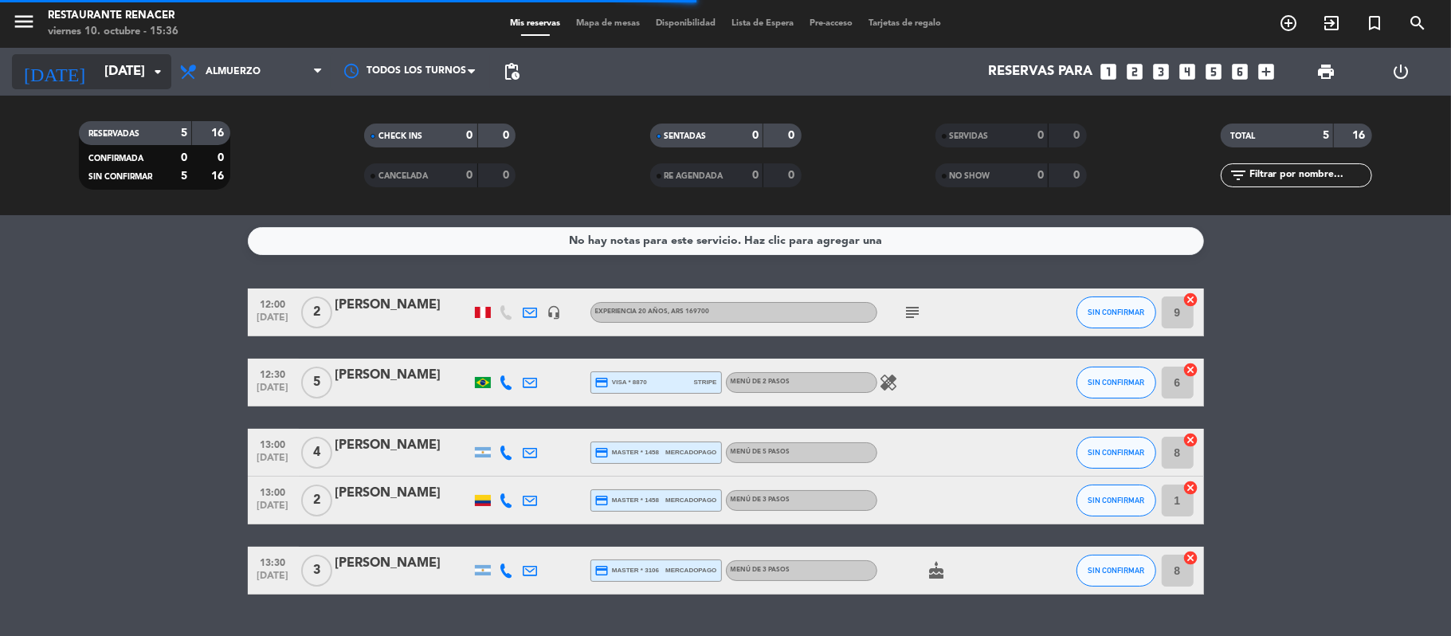
click at [119, 67] on input "[DATE]" at bounding box center [182, 72] width 172 height 31
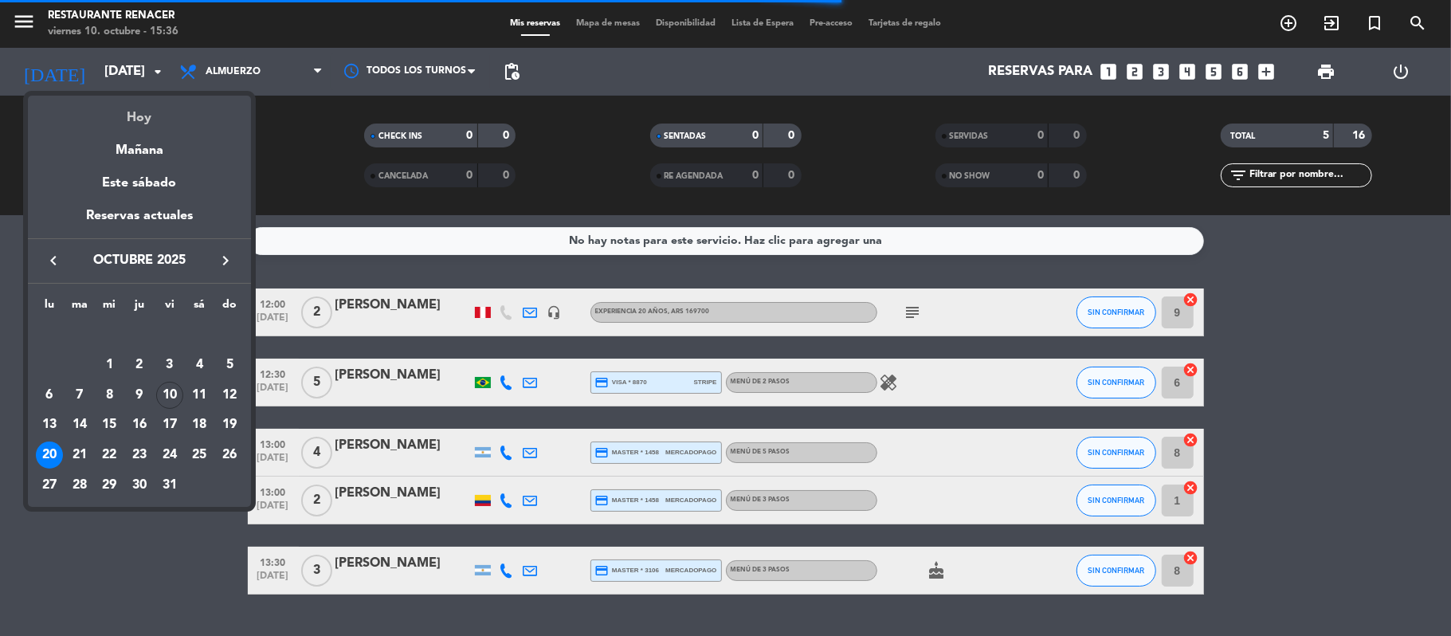
click at [150, 108] on div "Hoy" at bounding box center [139, 112] width 223 height 33
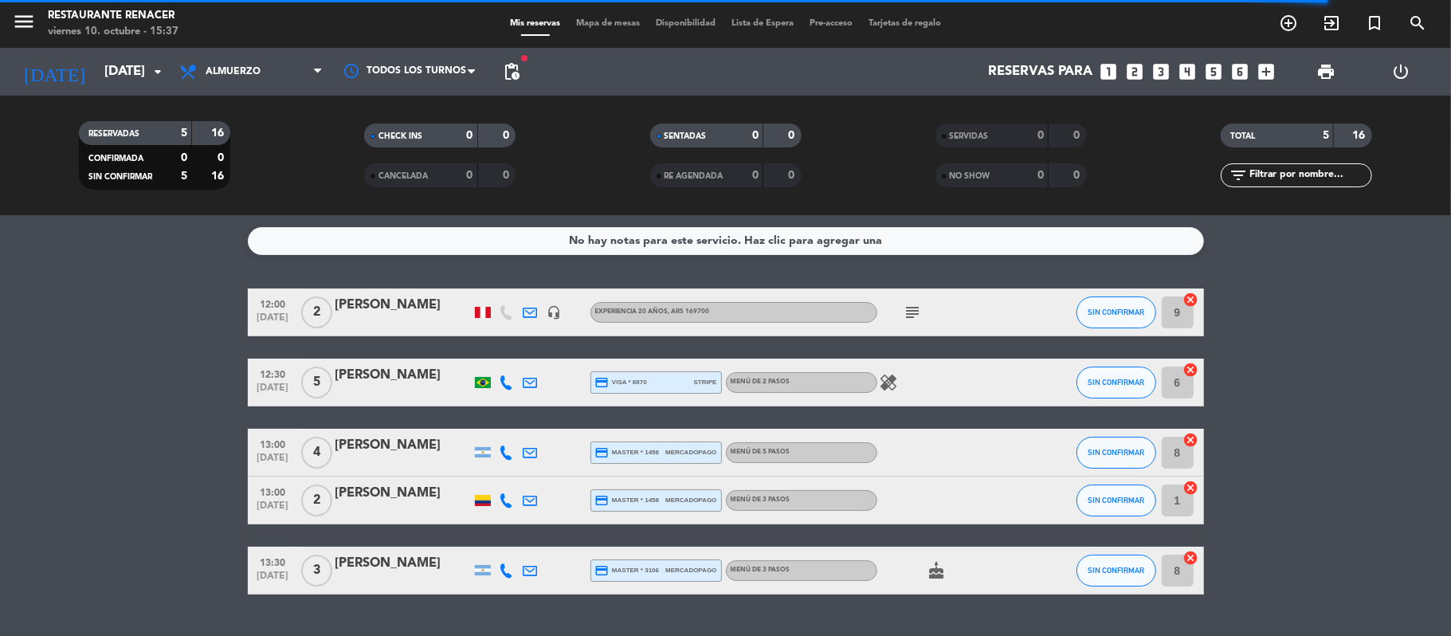
click at [10, 14] on div "menu Restaurante Renacer [DATE] 10. octubre - 15:37" at bounding box center [181, 24] width 363 height 37
click at [23, 21] on icon "menu" at bounding box center [24, 22] width 24 height 24
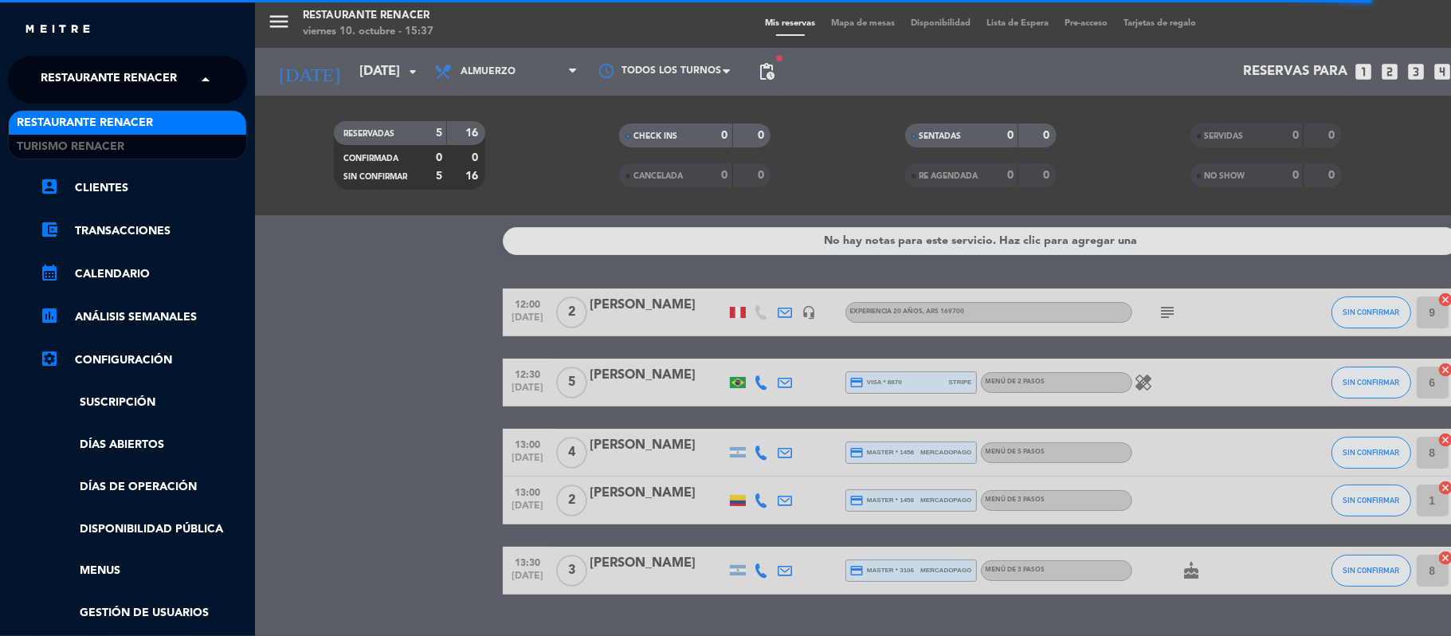
click at [160, 80] on span "Restaurante Renacer" at bounding box center [109, 79] width 136 height 33
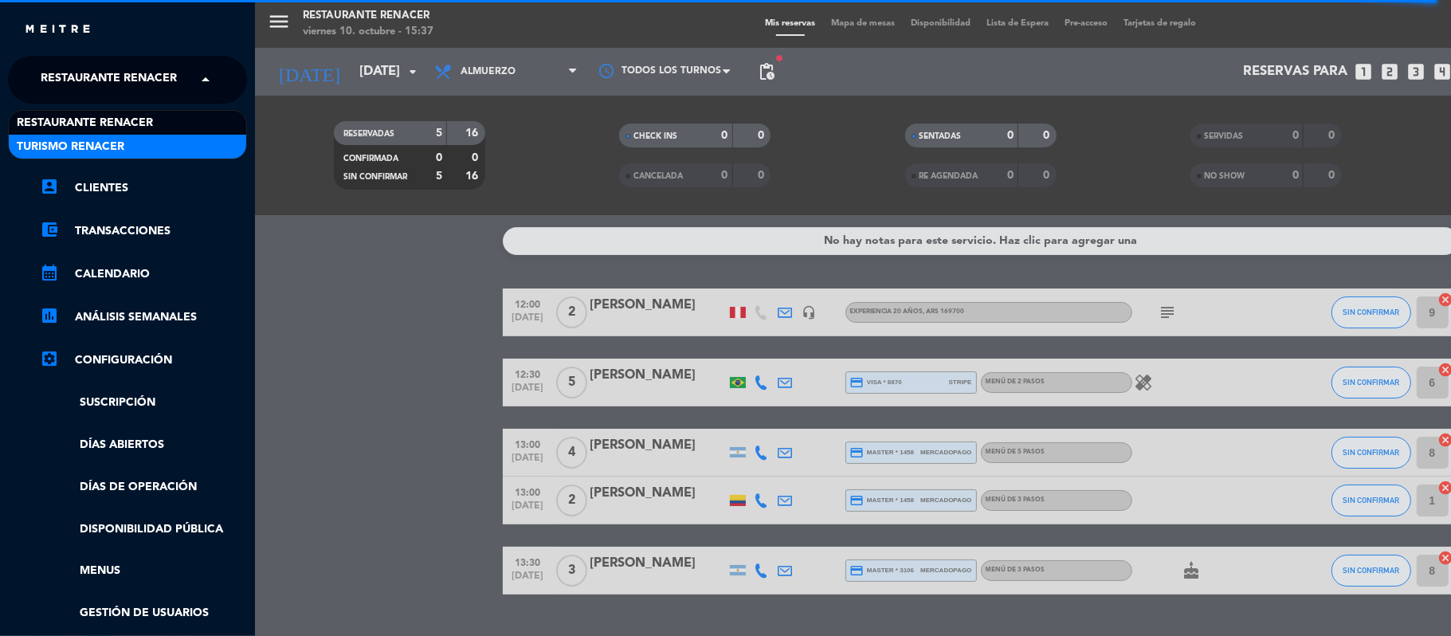
click at [139, 147] on div "Turismo Renacer" at bounding box center [128, 147] width 238 height 24
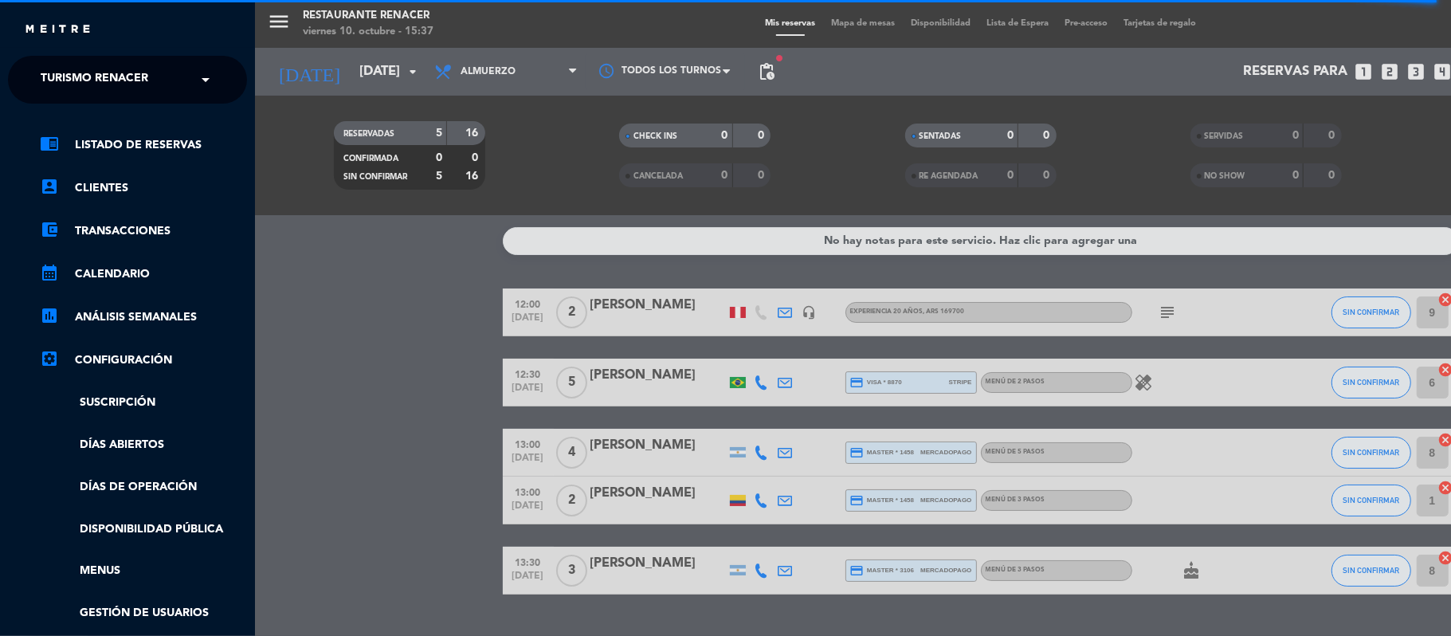
click at [282, 77] on div "menu Restaurante Renacer [DATE] 10. octubre - 15:37 Mis reservas Mapa de mesas …" at bounding box center [980, 318] width 1451 height 636
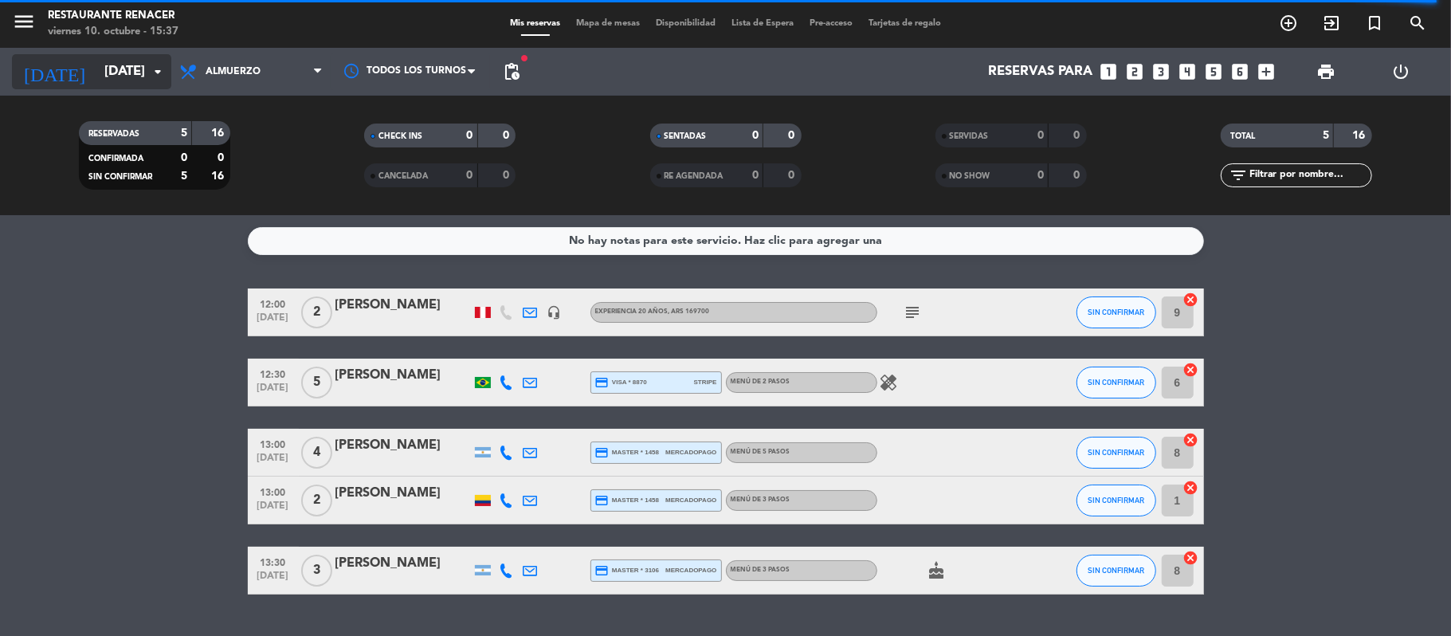
click at [159, 73] on icon "arrow_drop_down" at bounding box center [157, 71] width 19 height 19
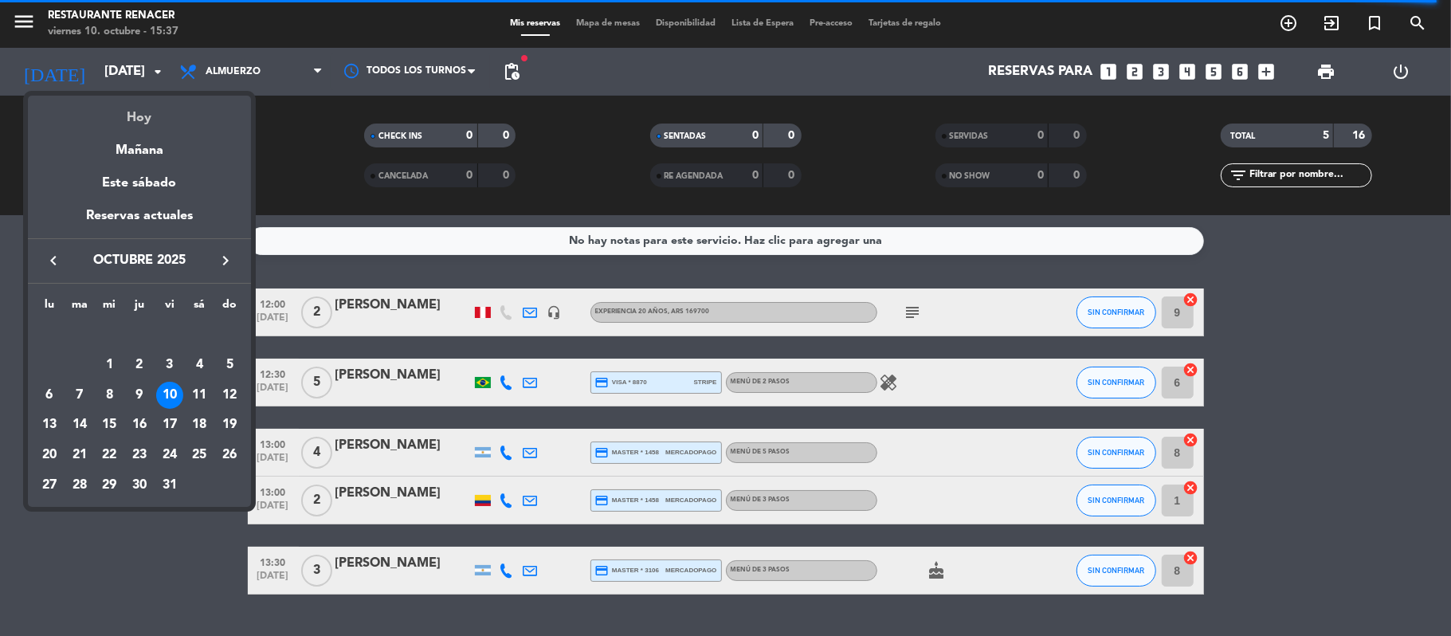
click at [150, 116] on div "Hoy" at bounding box center [139, 112] width 223 height 33
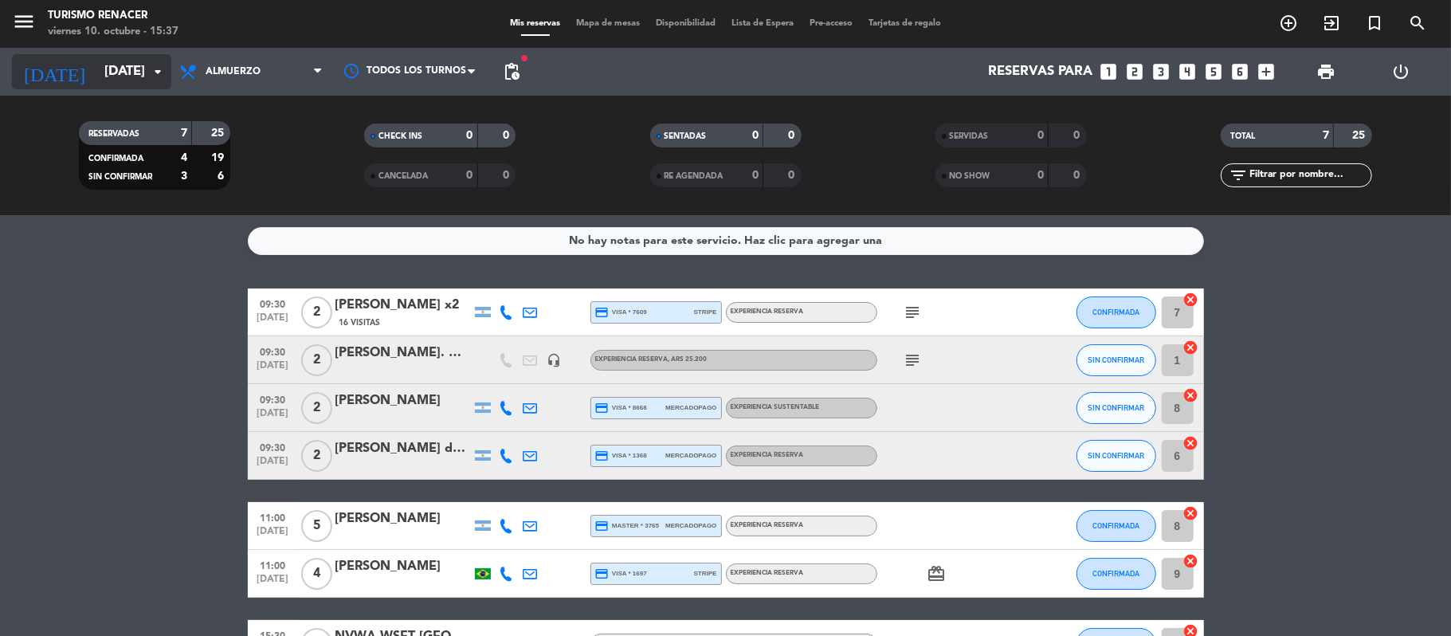
click at [115, 73] on input "[DATE]" at bounding box center [182, 72] width 172 height 31
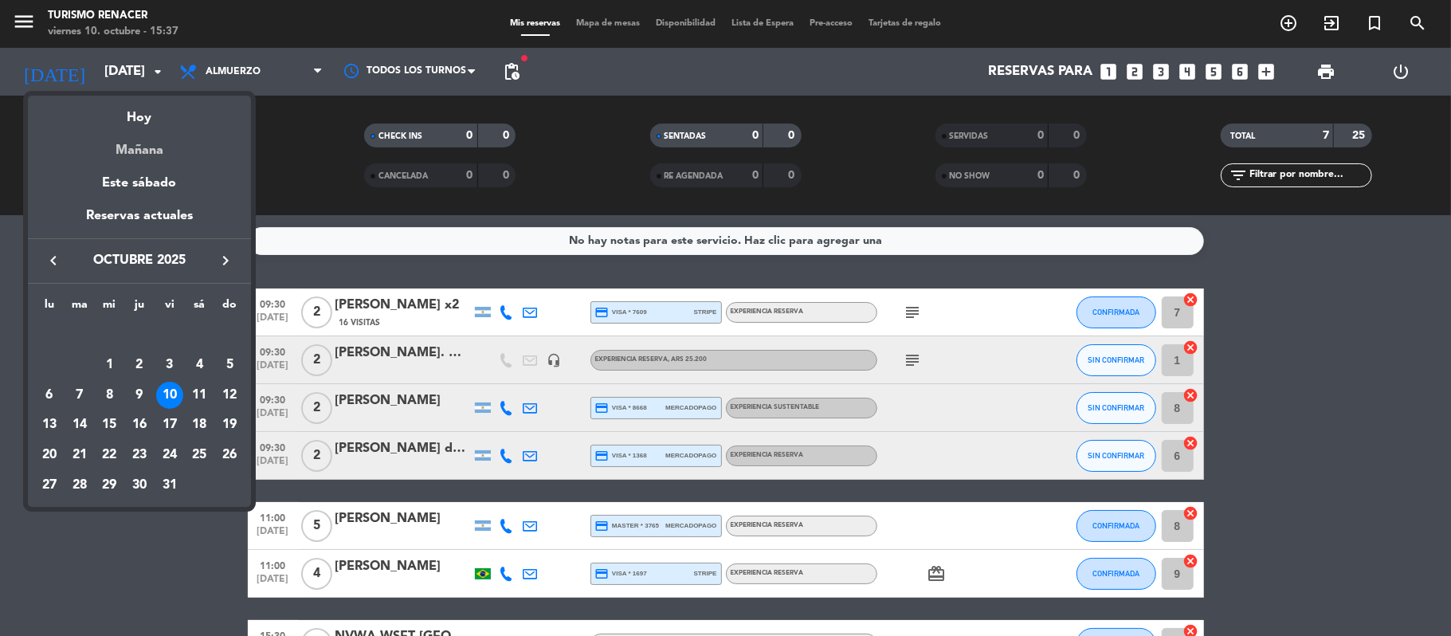
click at [137, 142] on div "Mañana" at bounding box center [139, 144] width 223 height 33
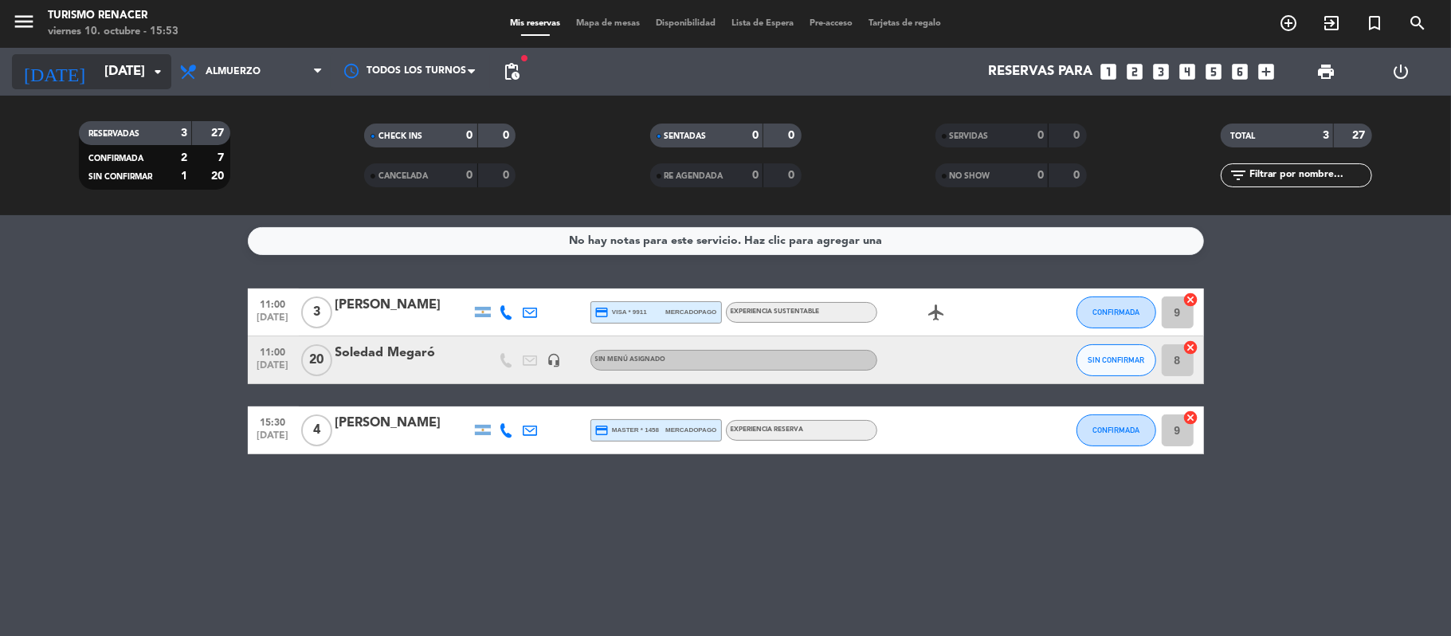
click at [151, 65] on icon "arrow_drop_down" at bounding box center [157, 71] width 19 height 19
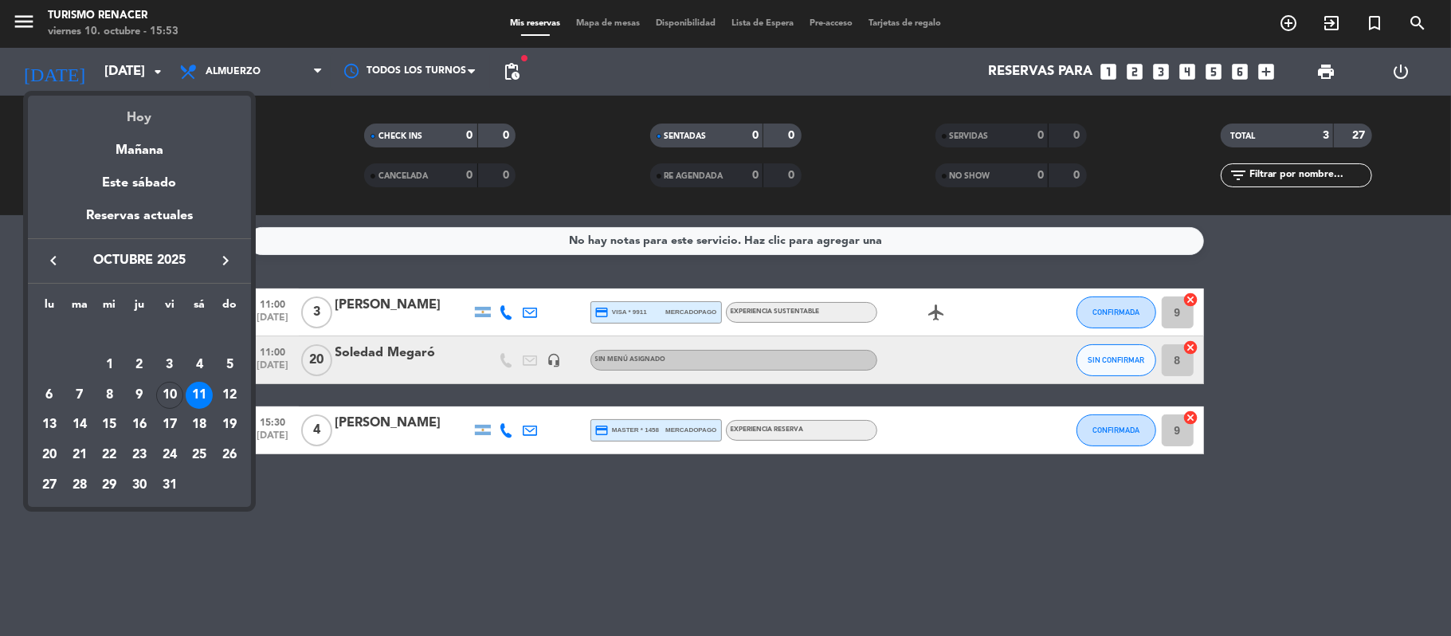
click at [144, 116] on div "Hoy" at bounding box center [139, 112] width 223 height 33
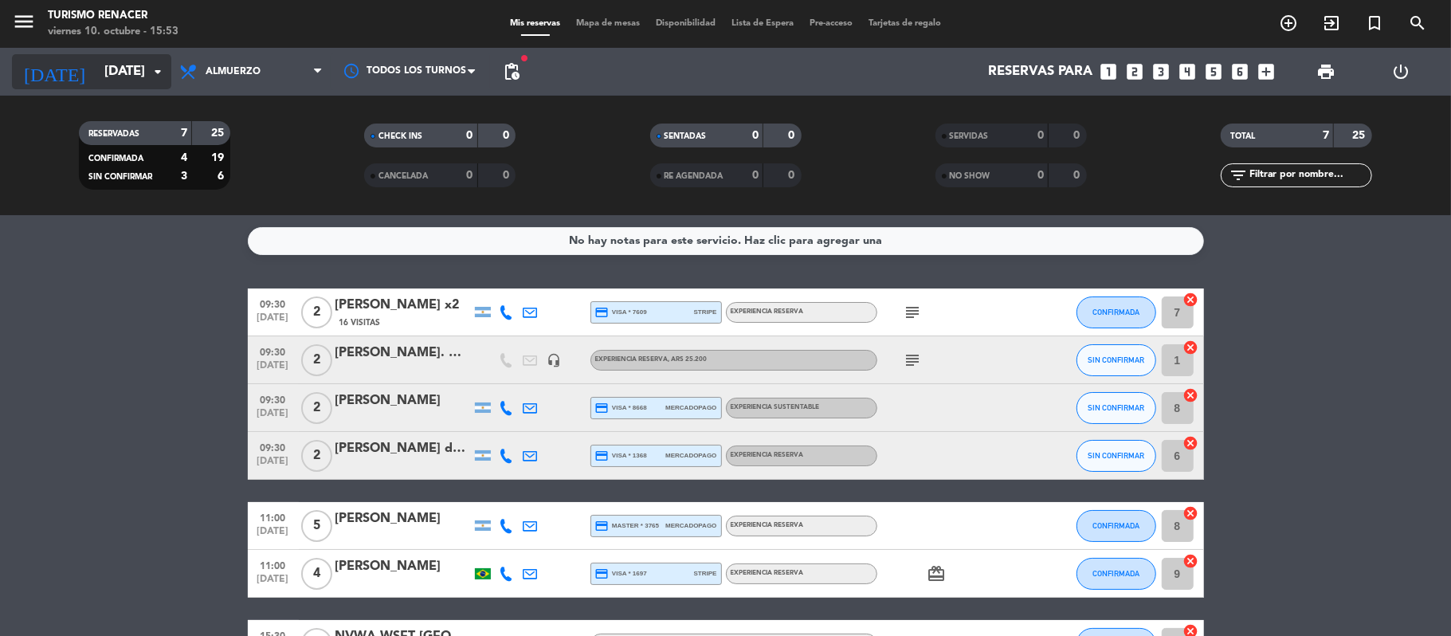
click at [96, 80] on input "[DATE]" at bounding box center [182, 72] width 172 height 31
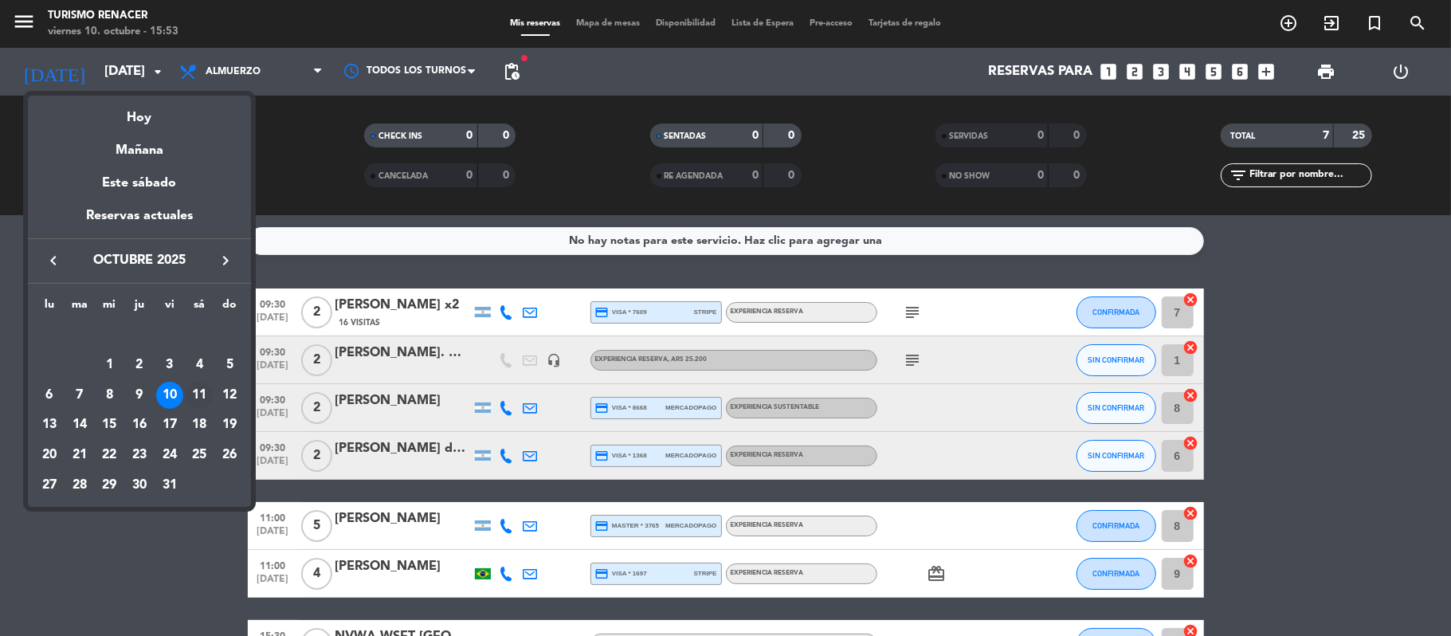
click at [198, 392] on div "11" at bounding box center [199, 395] width 27 height 27
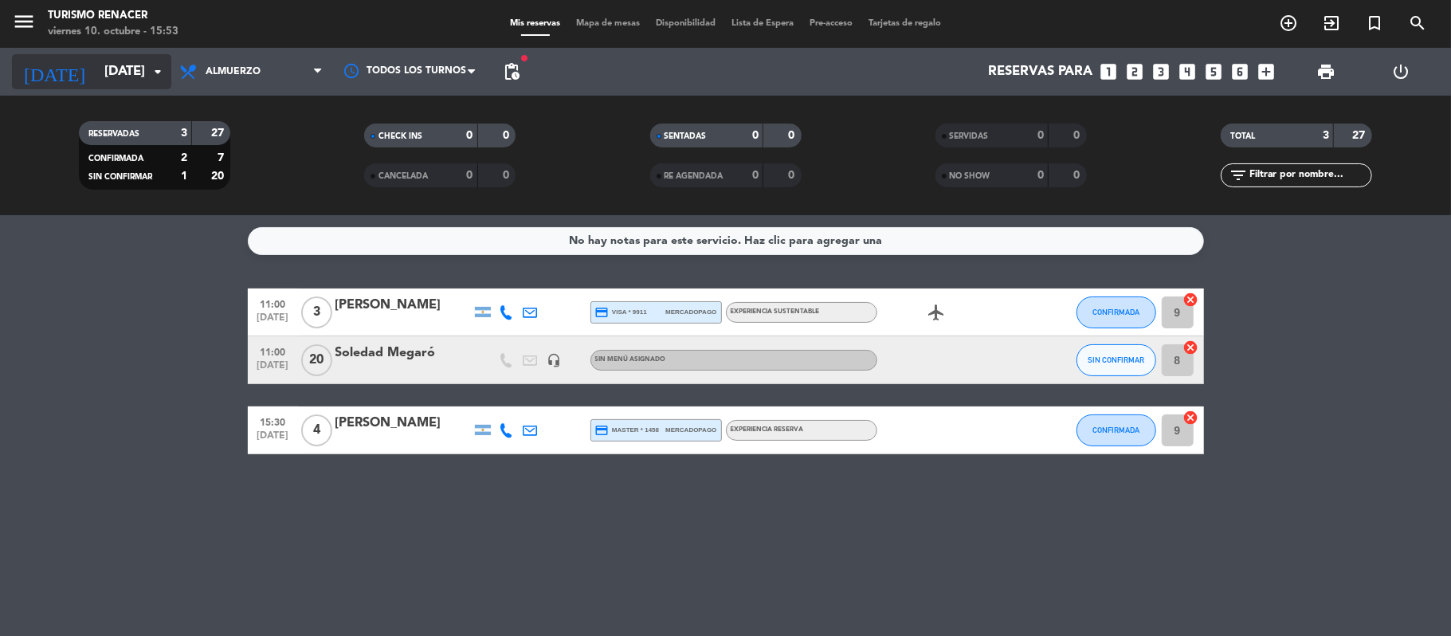
click at [128, 57] on input "[DATE]" at bounding box center [182, 72] width 172 height 31
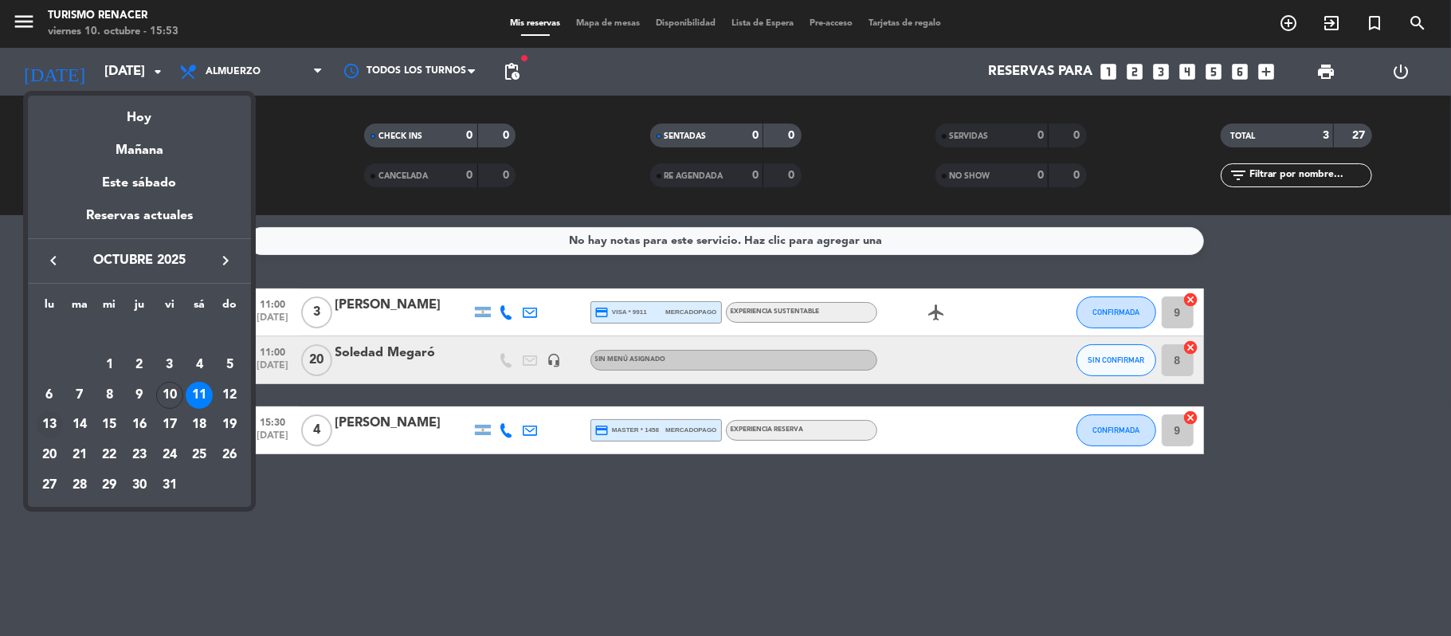
click at [49, 432] on div "13" at bounding box center [49, 424] width 27 height 27
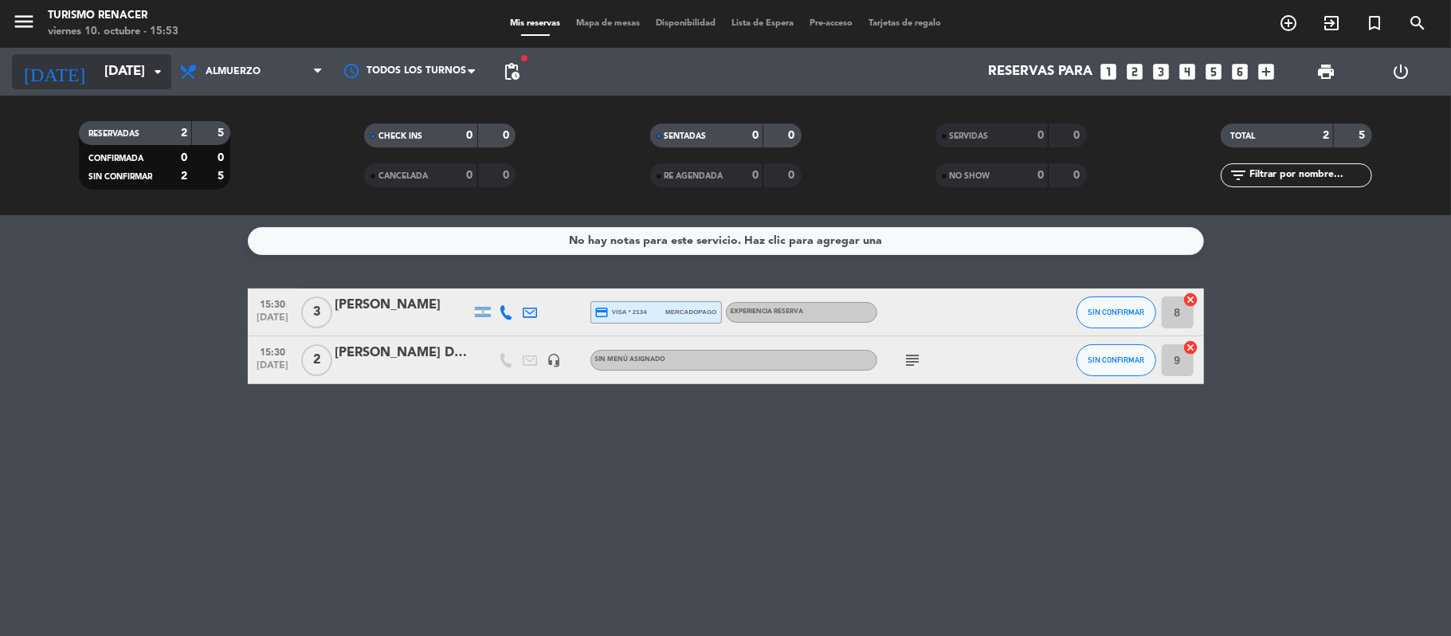
click at [122, 69] on input "[DATE]" at bounding box center [182, 72] width 172 height 31
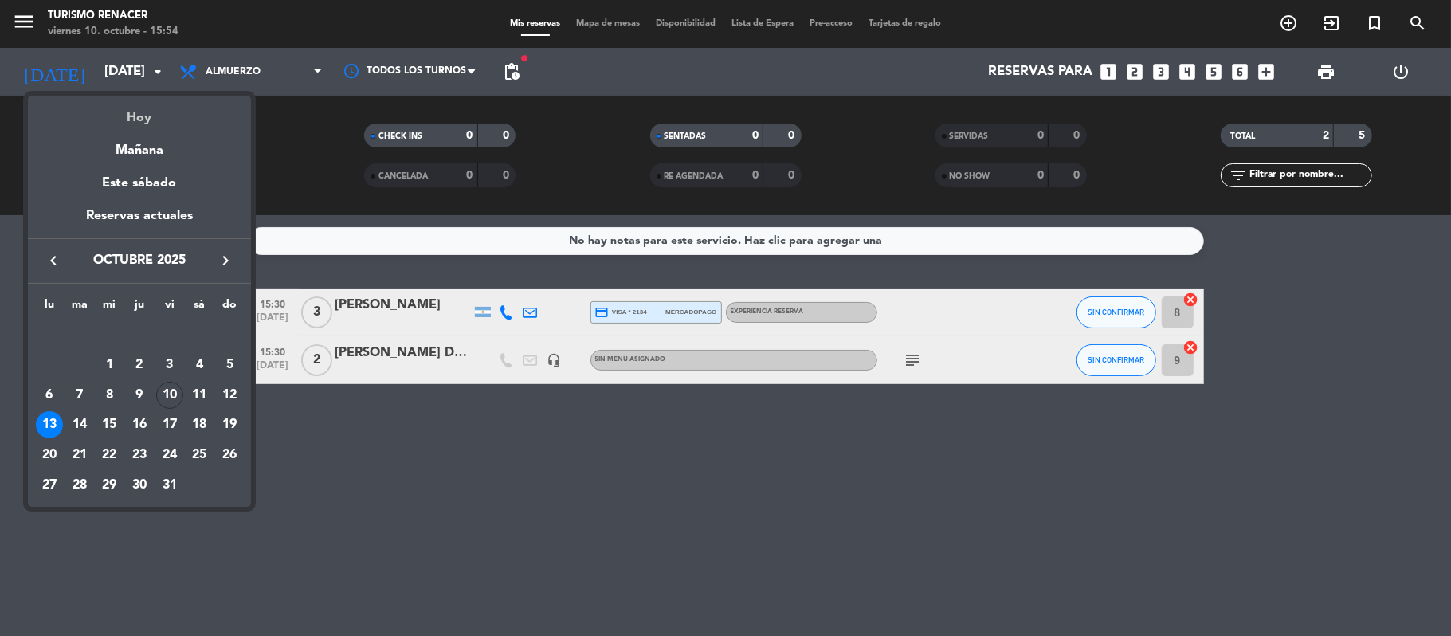
click at [147, 119] on div "Hoy" at bounding box center [139, 112] width 223 height 33
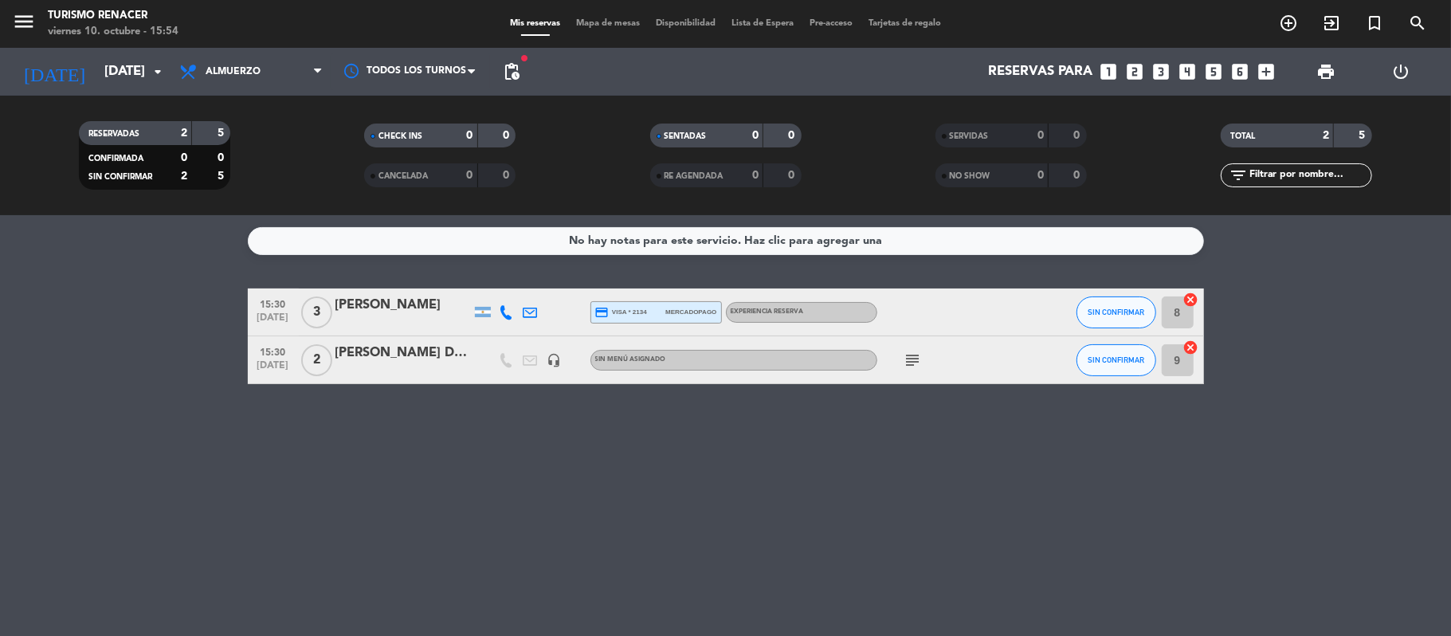
type input "[DATE]"
